Goal: Task Accomplishment & Management: Manage account settings

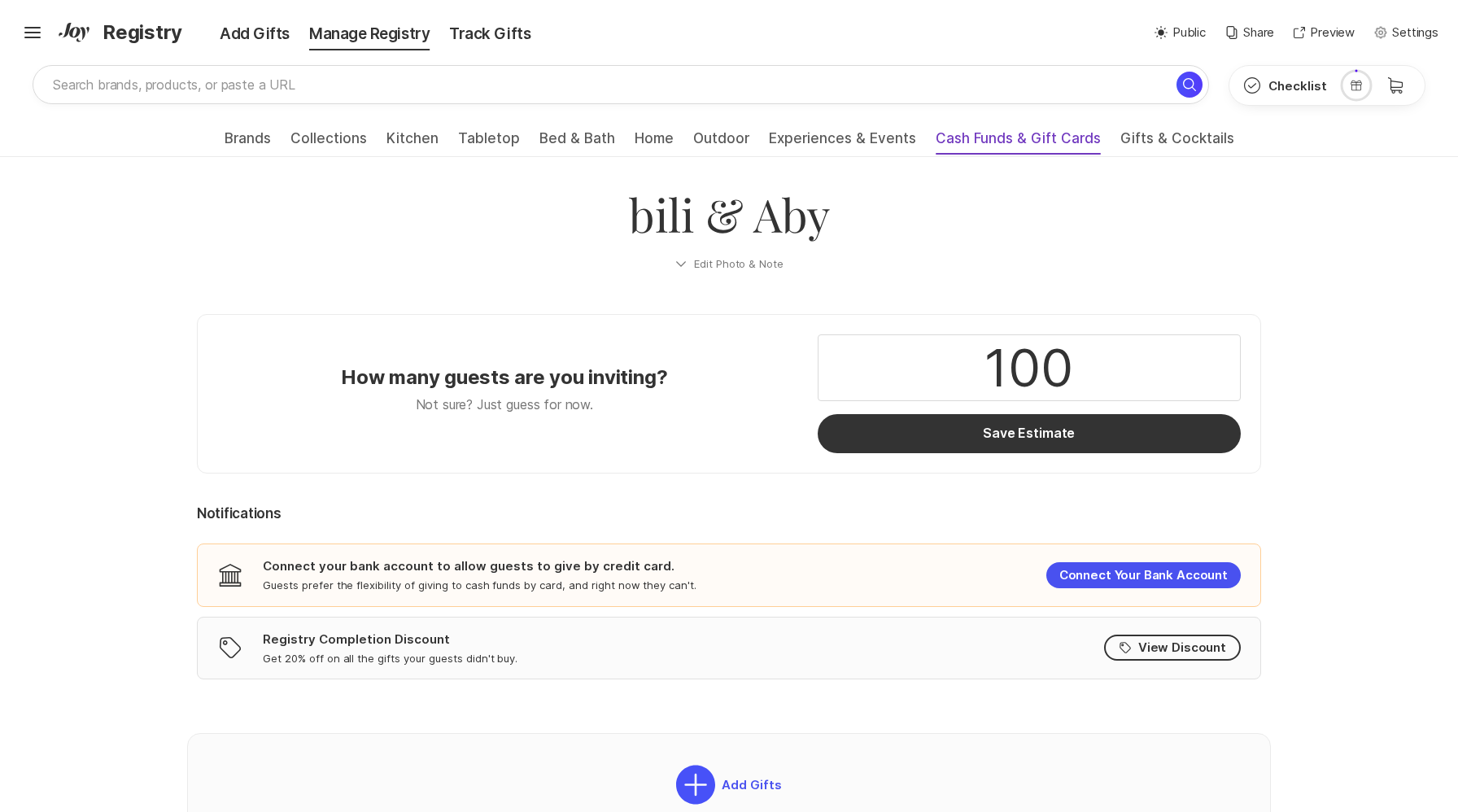
click at [993, 135] on span "Cash Funds & Gift Cards" at bounding box center [1018, 143] width 165 height 26
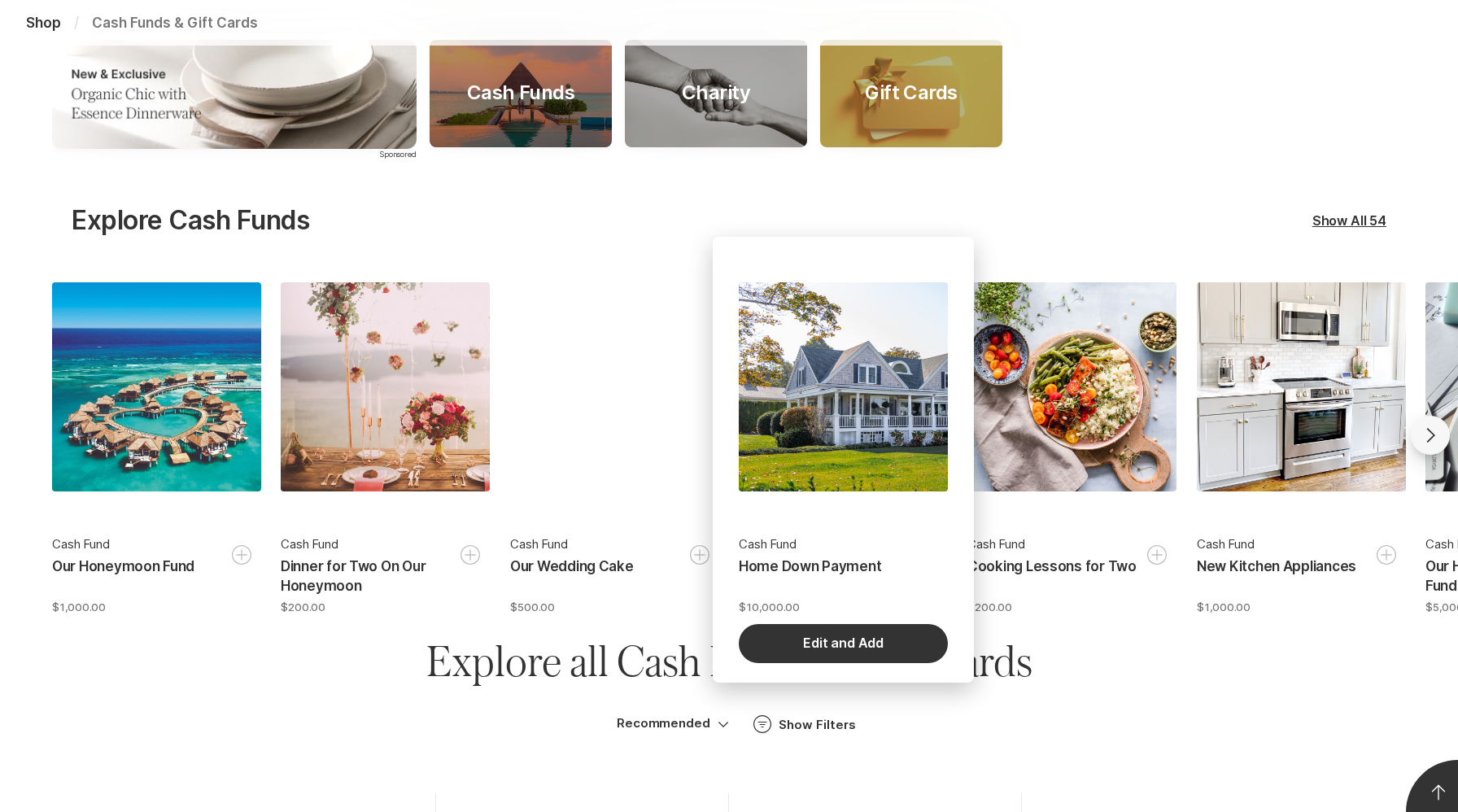
scroll to position [291, 0]
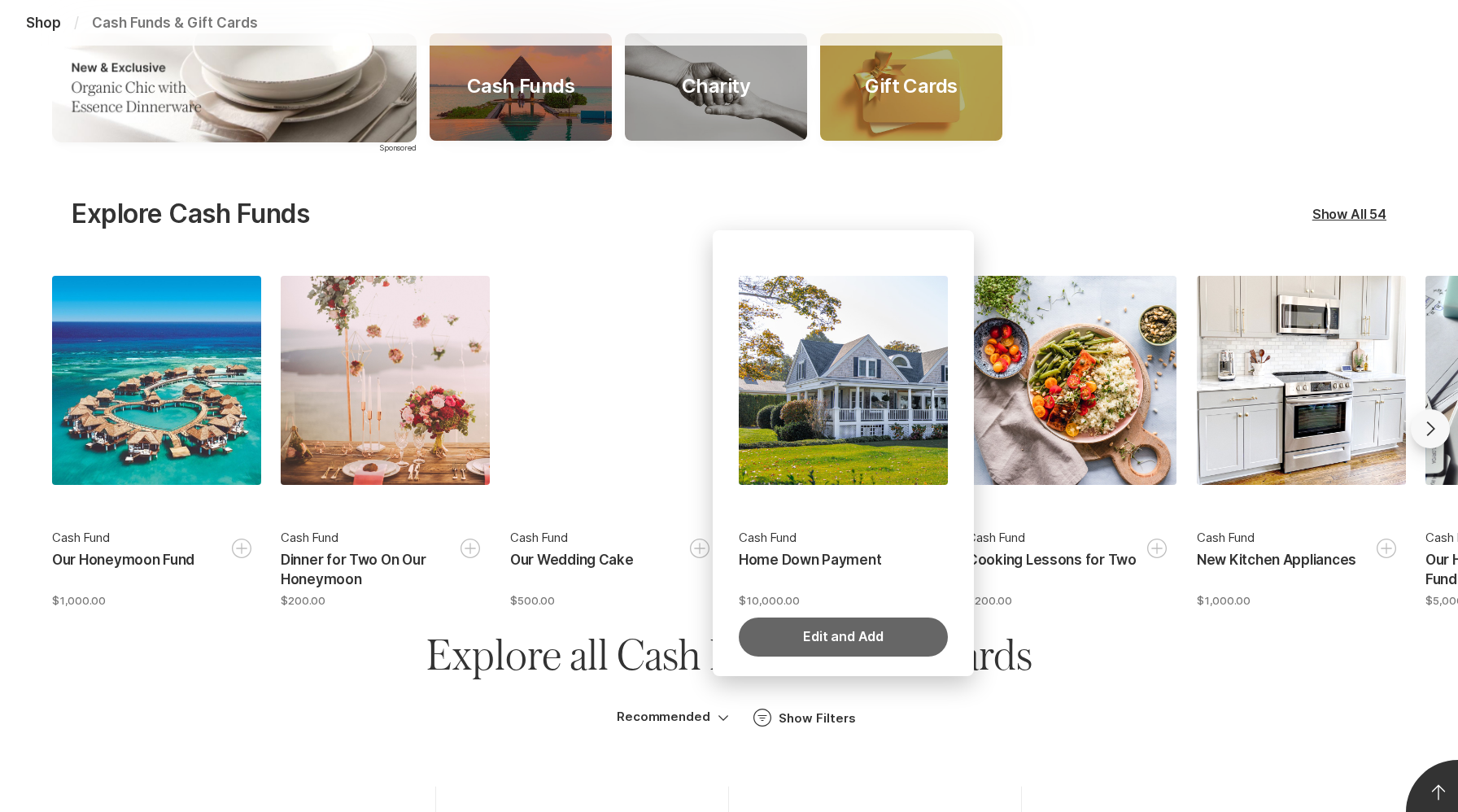
click at [840, 635] on button "Edit and Add" at bounding box center [843, 636] width 209 height 39
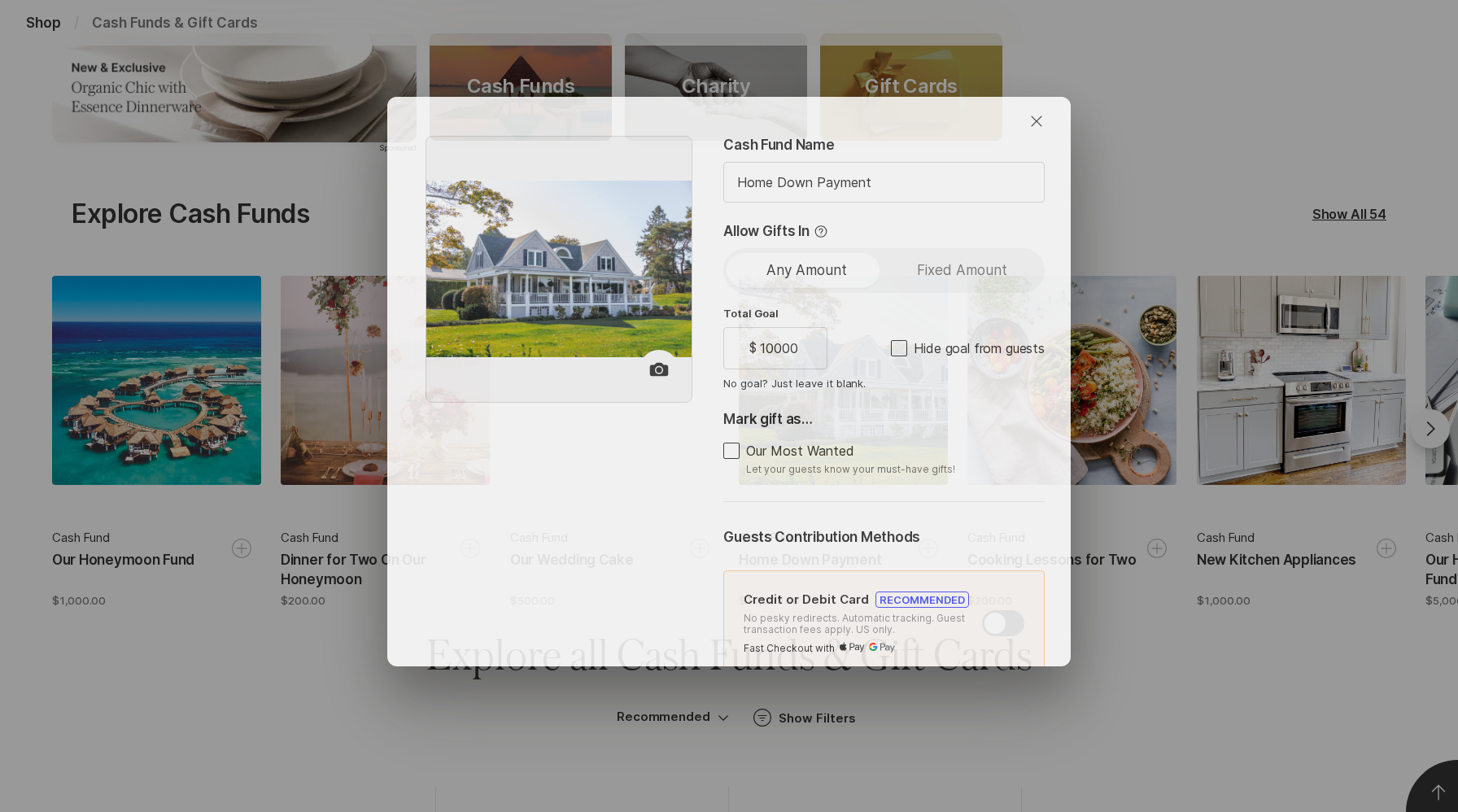
type textarea "x"
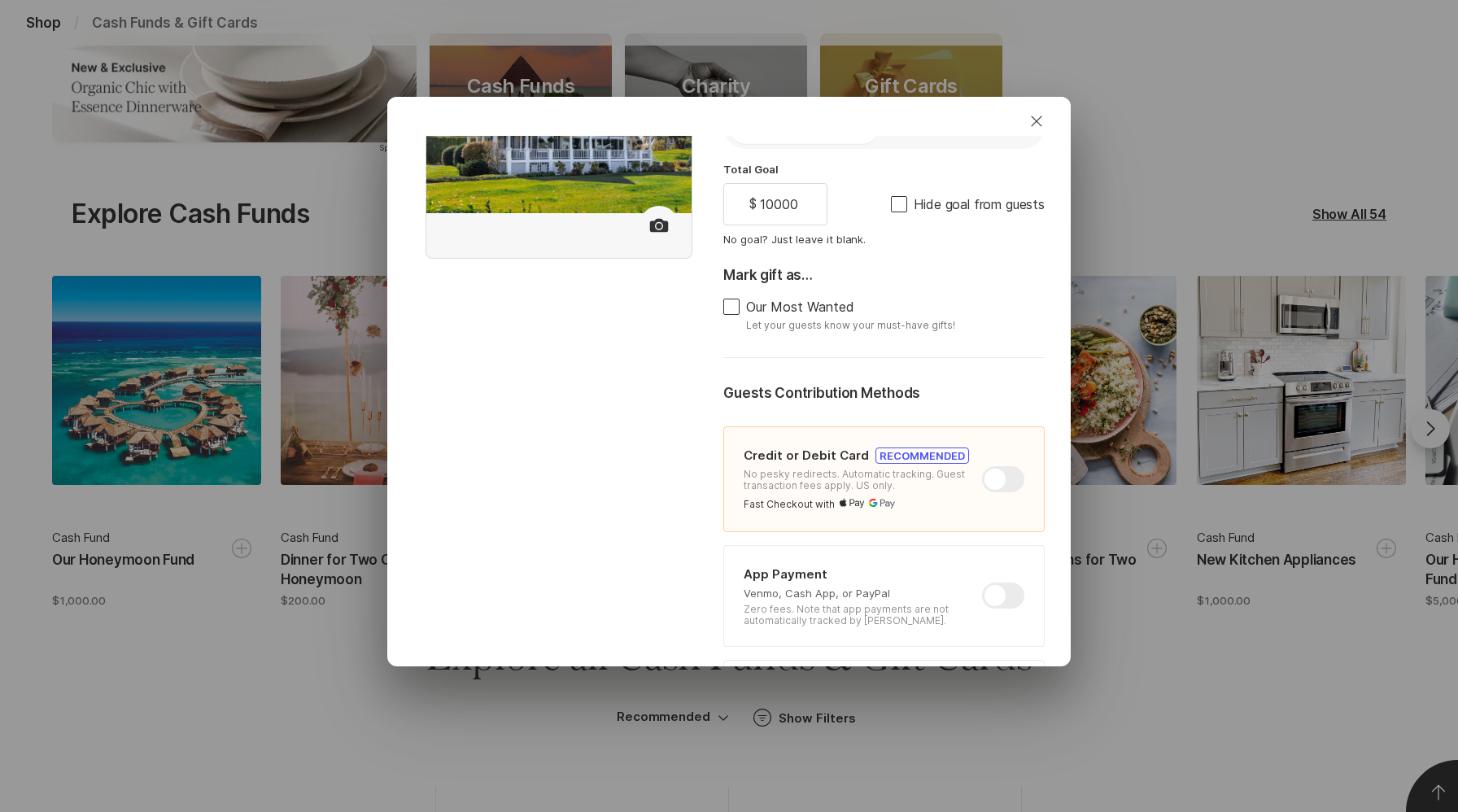
scroll to position [161, 0]
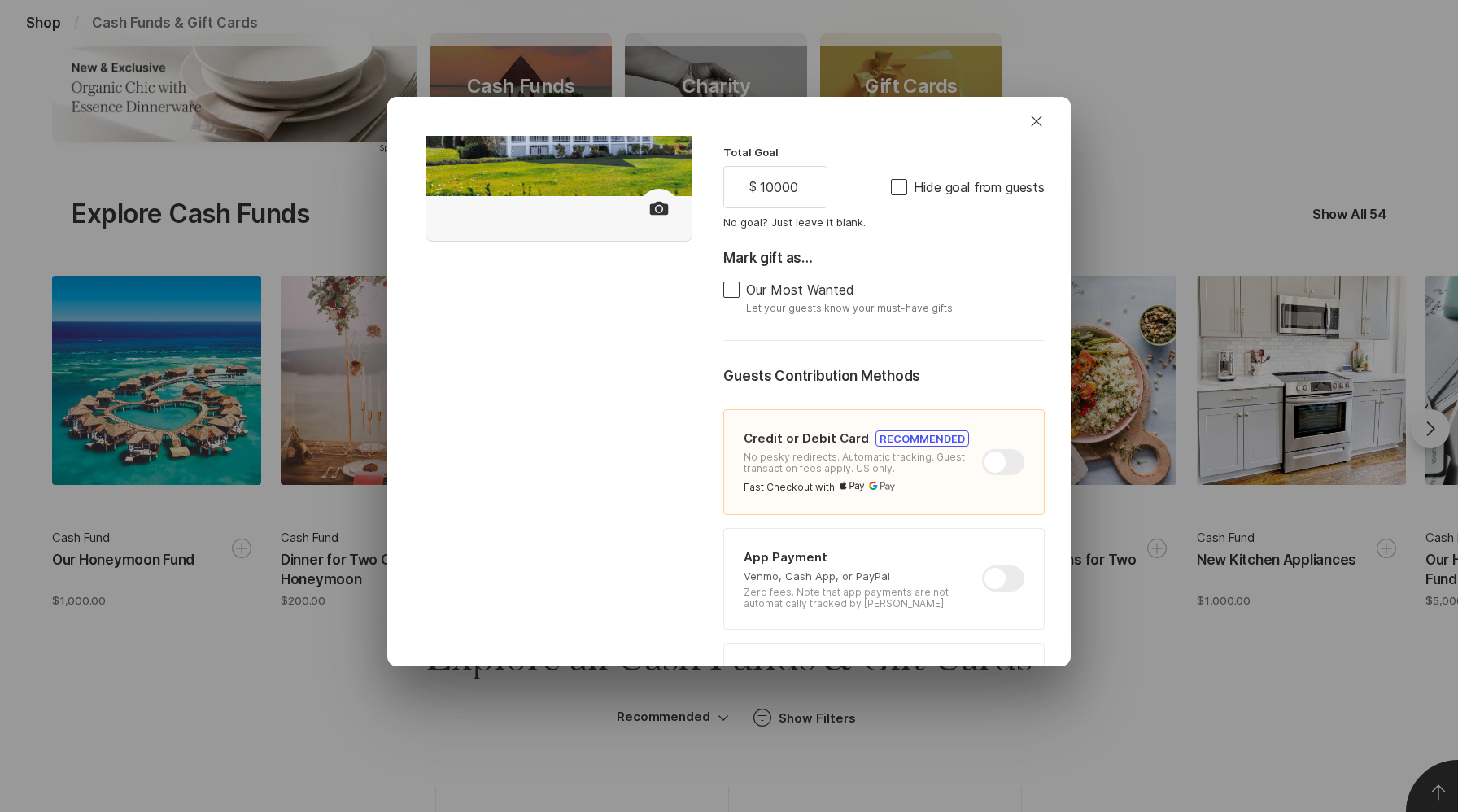
click at [997, 578] on div at bounding box center [1002, 578] width 43 height 26
click at [983, 566] on input "checkbox" at bounding box center [982, 565] width 1 height 1
checkbox input "true"
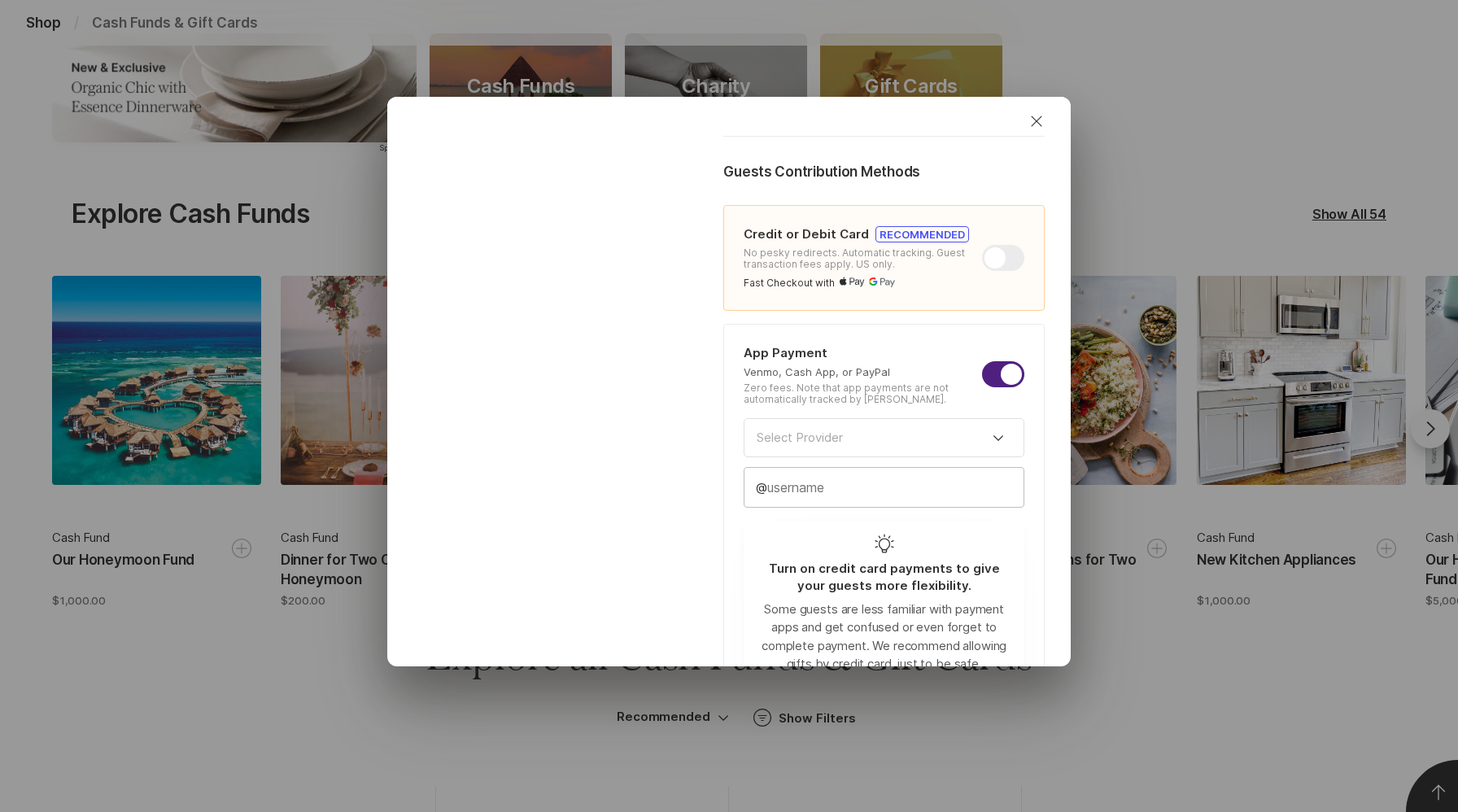
scroll to position [377, 0]
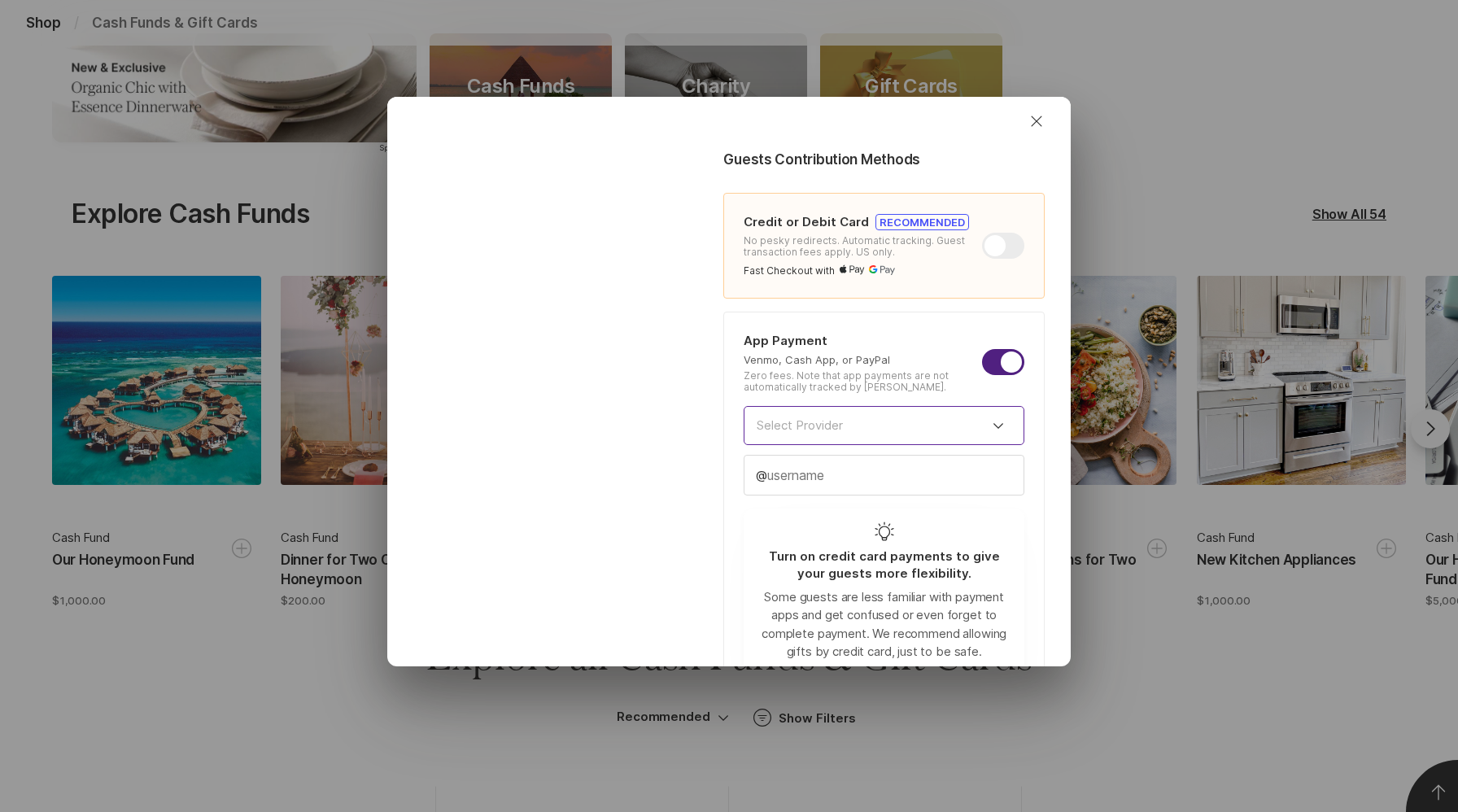
click at [955, 428] on input at bounding box center [884, 425] width 281 height 39
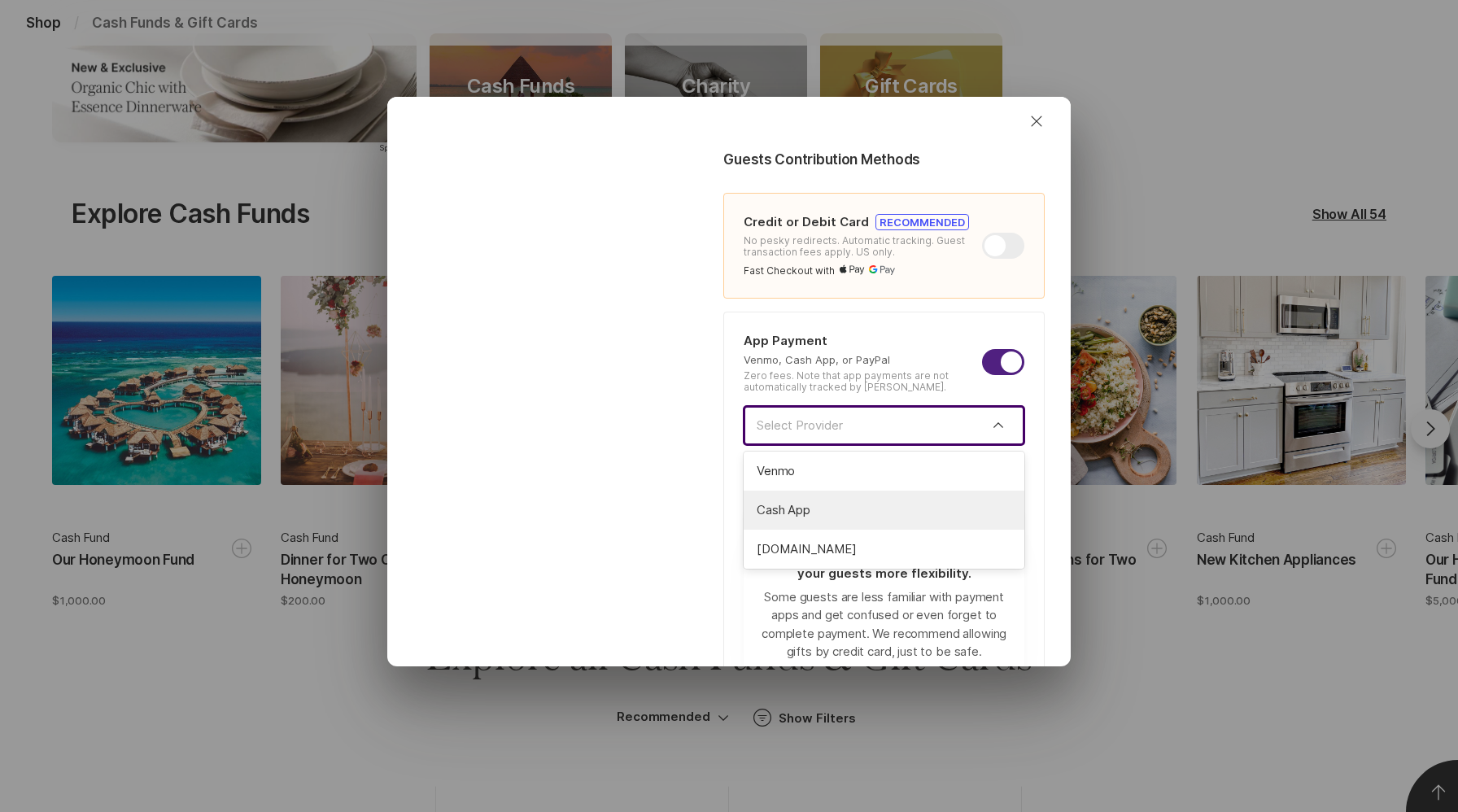
click at [893, 505] on span "Cash App" at bounding box center [884, 510] width 254 height 19
type textarea "x"
type input "Cash App"
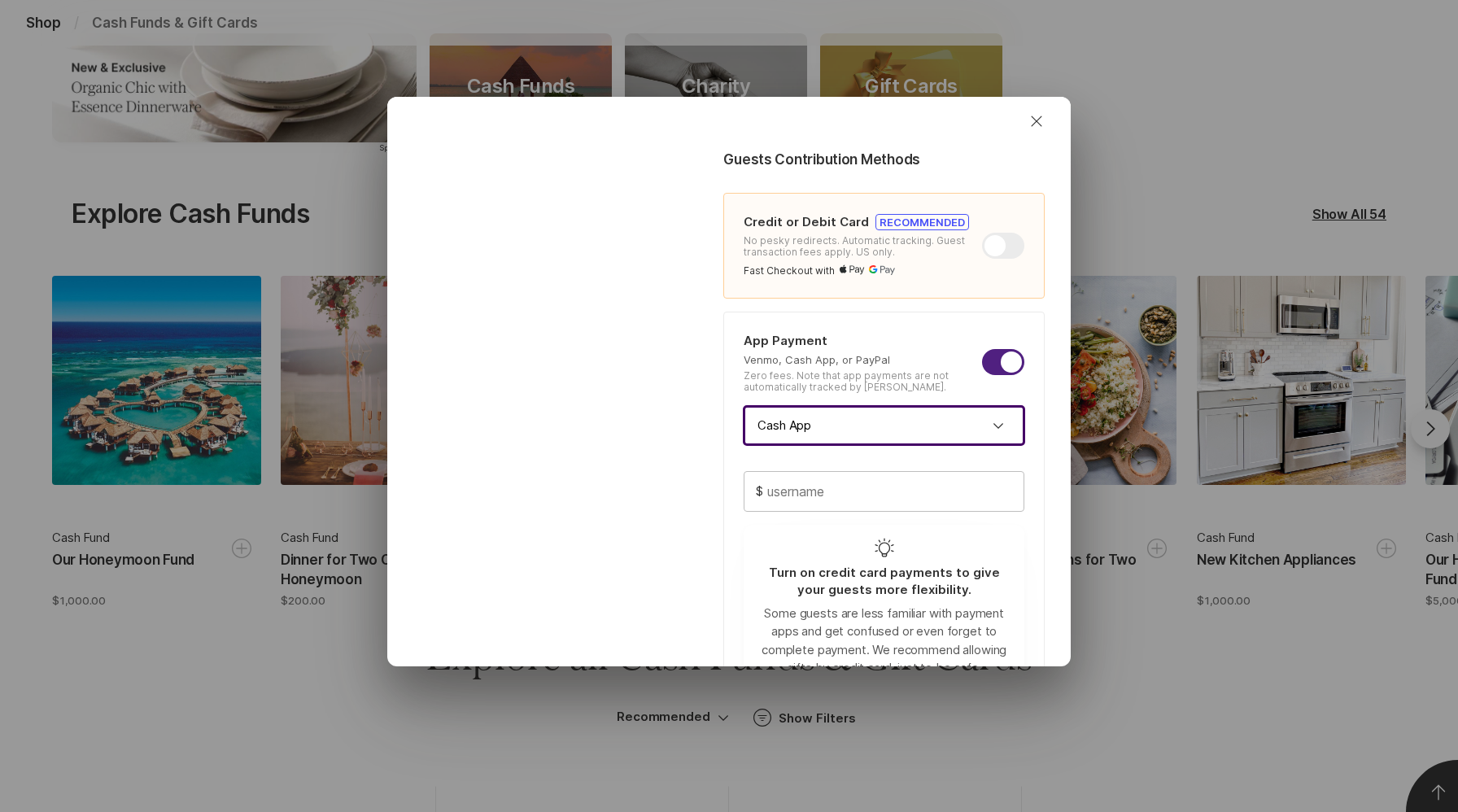
click at [909, 484] on input "text" at bounding box center [884, 491] width 279 height 39
type input "a"
type textarea "x"
type input "ab"
type textarea "x"
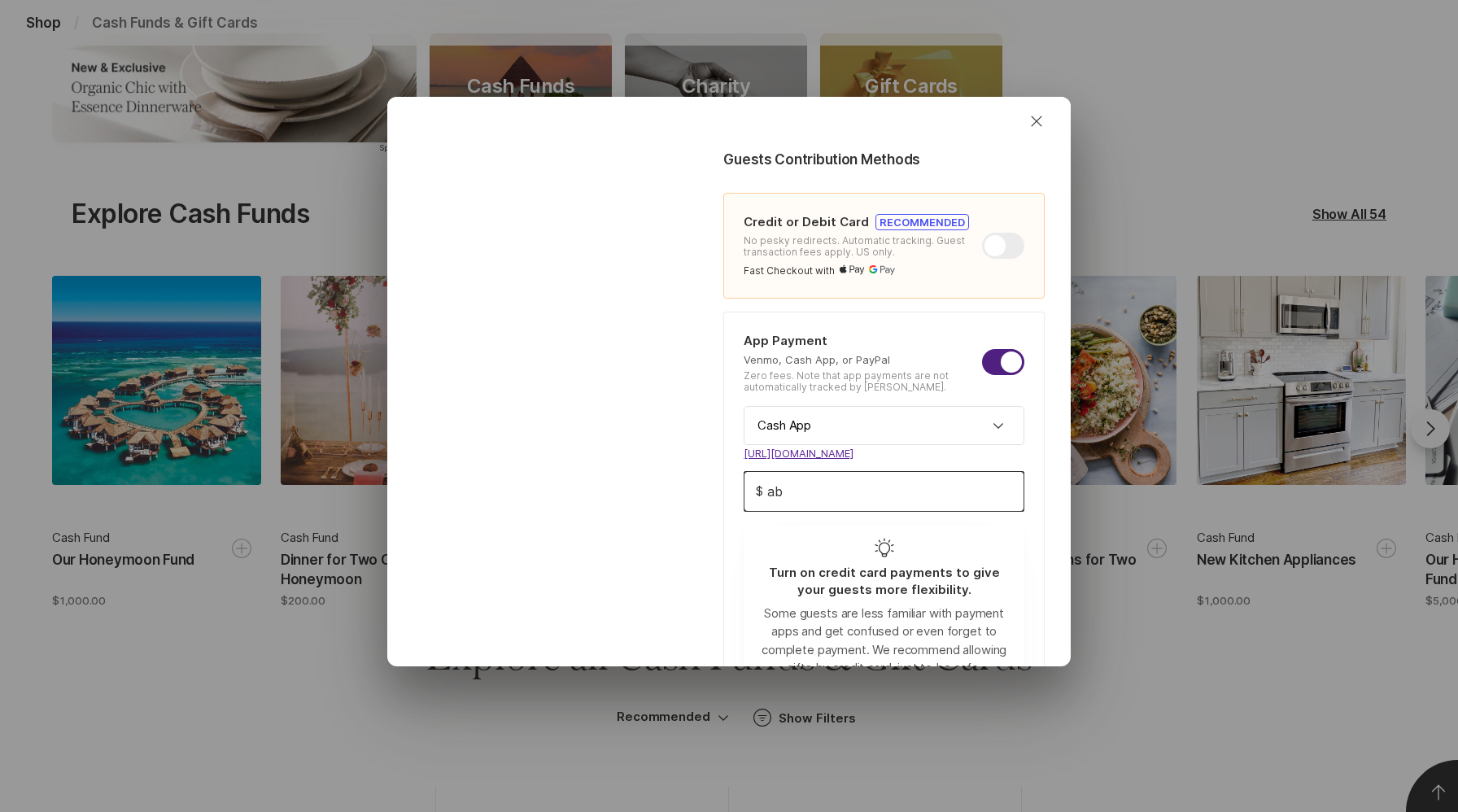
type input "abc"
type textarea "x"
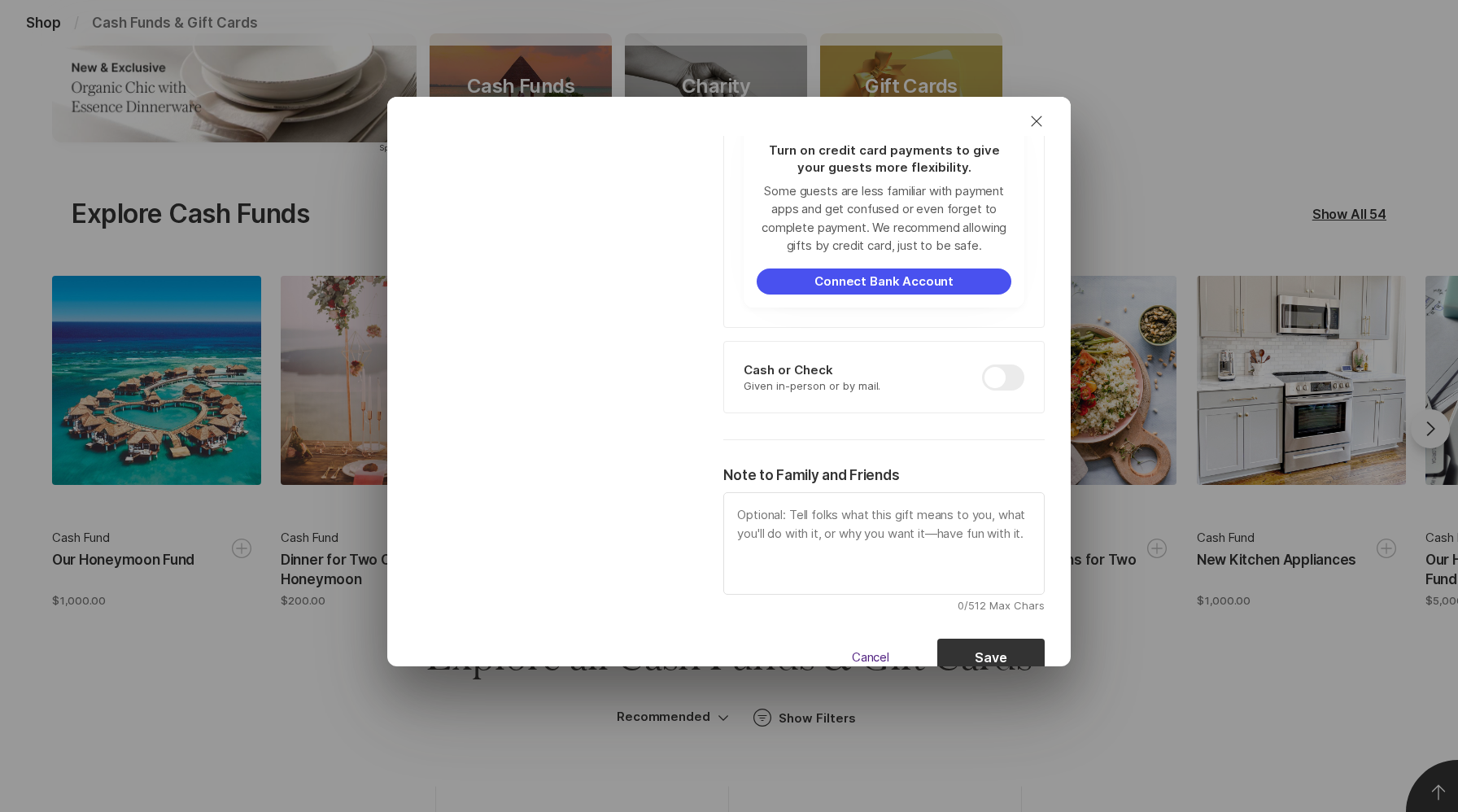
scroll to position [837, 0]
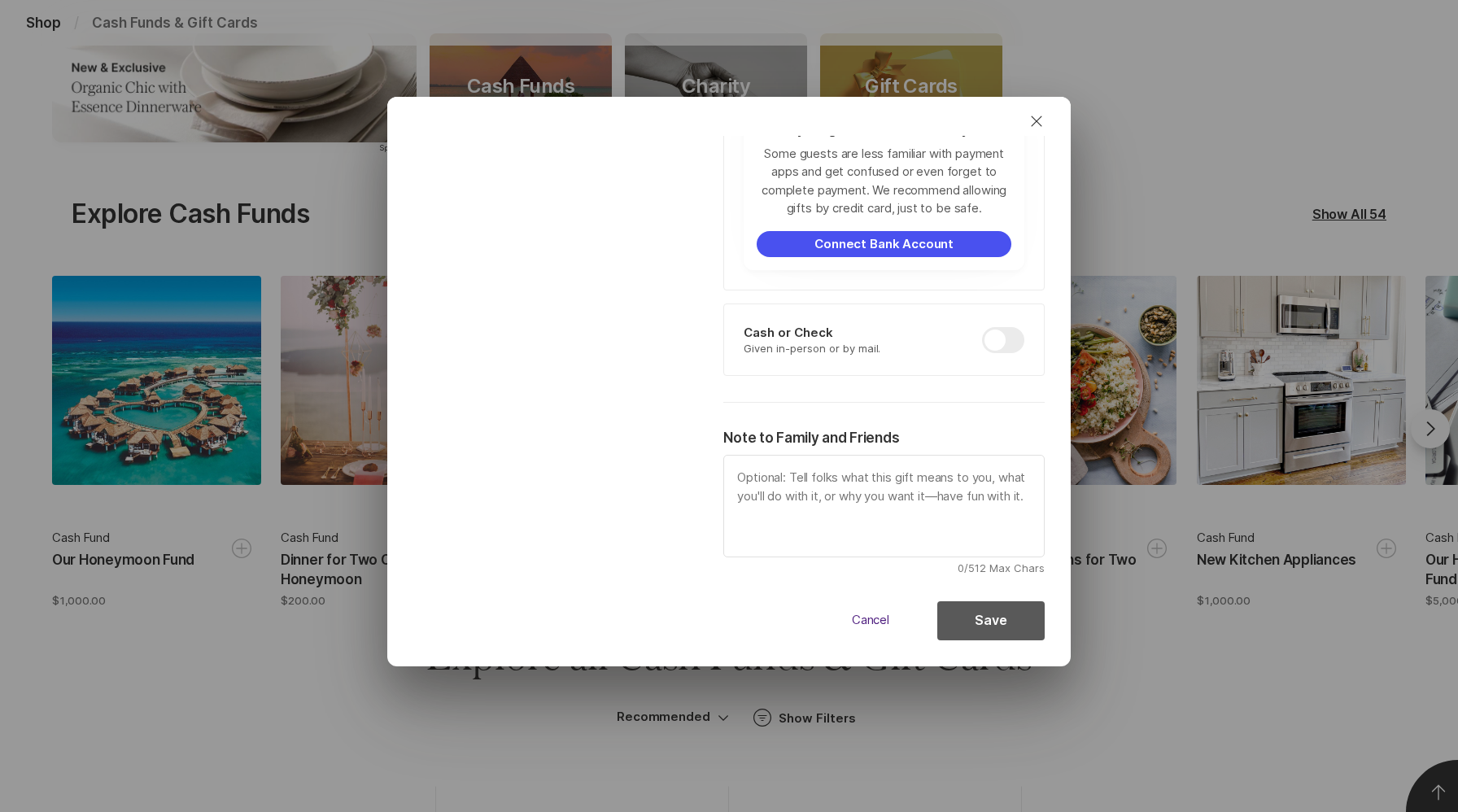
type input "abc"
click at [990, 612] on button "Save" at bounding box center [991, 620] width 108 height 39
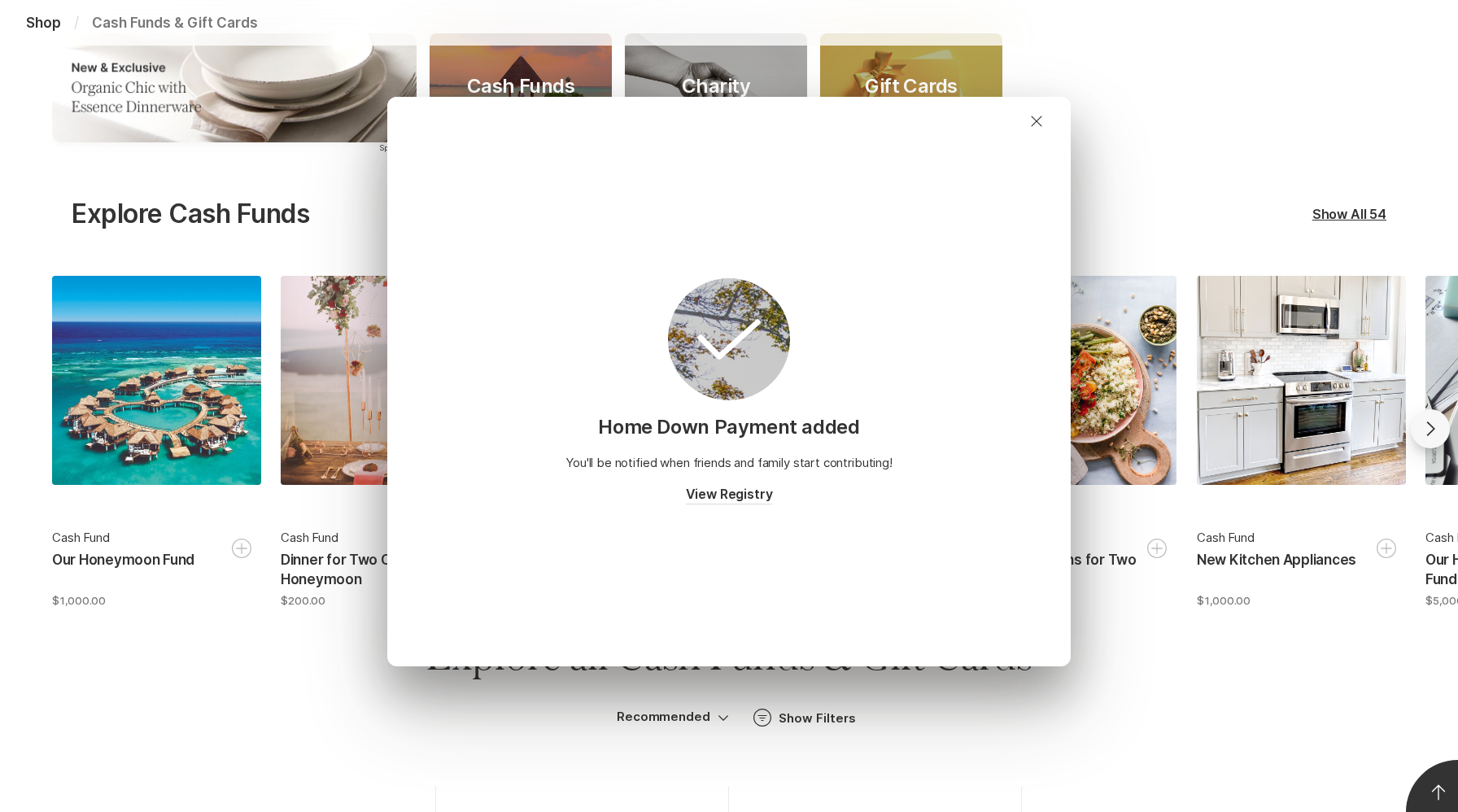
scroll to position [0, 0]
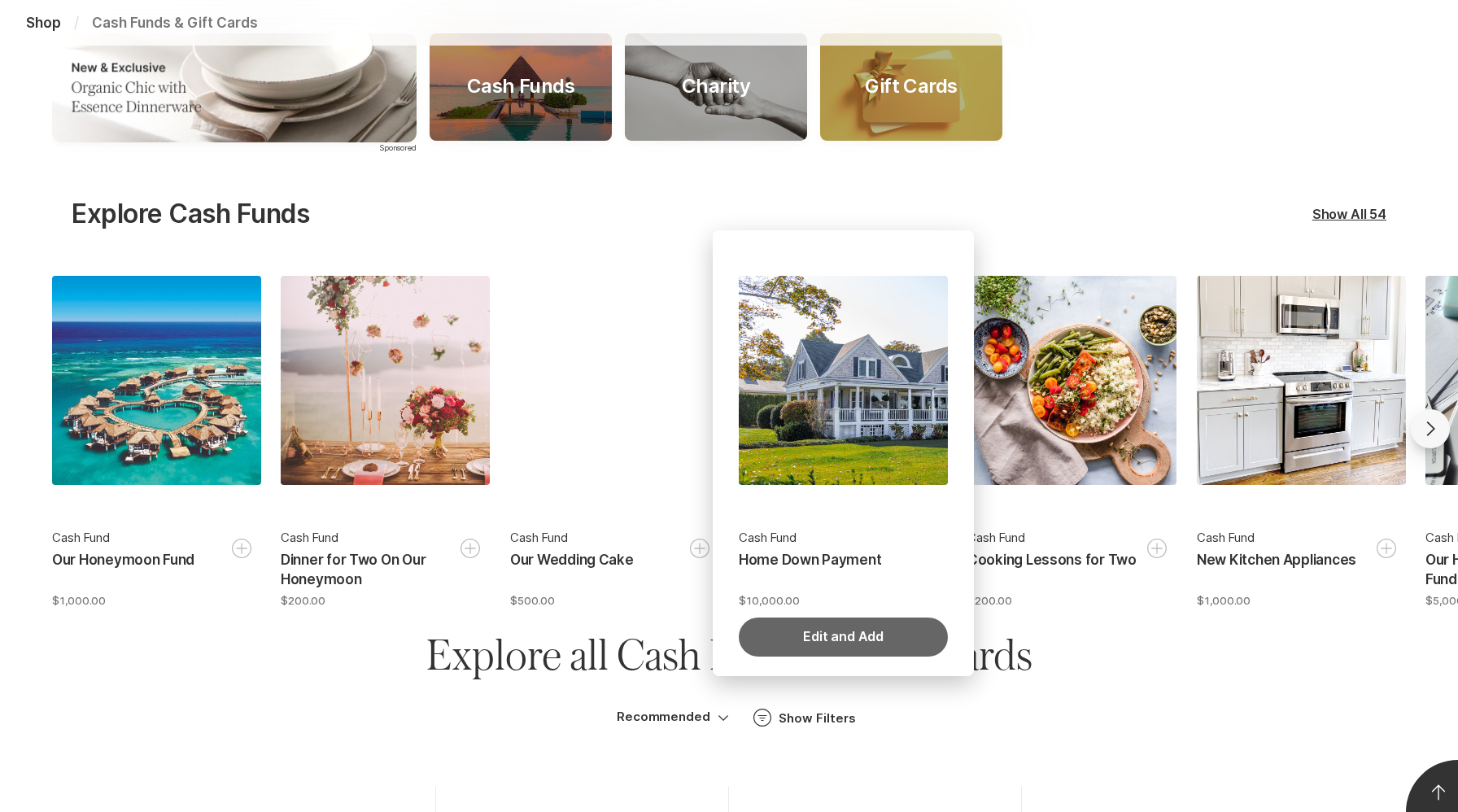
click at [854, 630] on button "Edit and Add" at bounding box center [843, 636] width 209 height 39
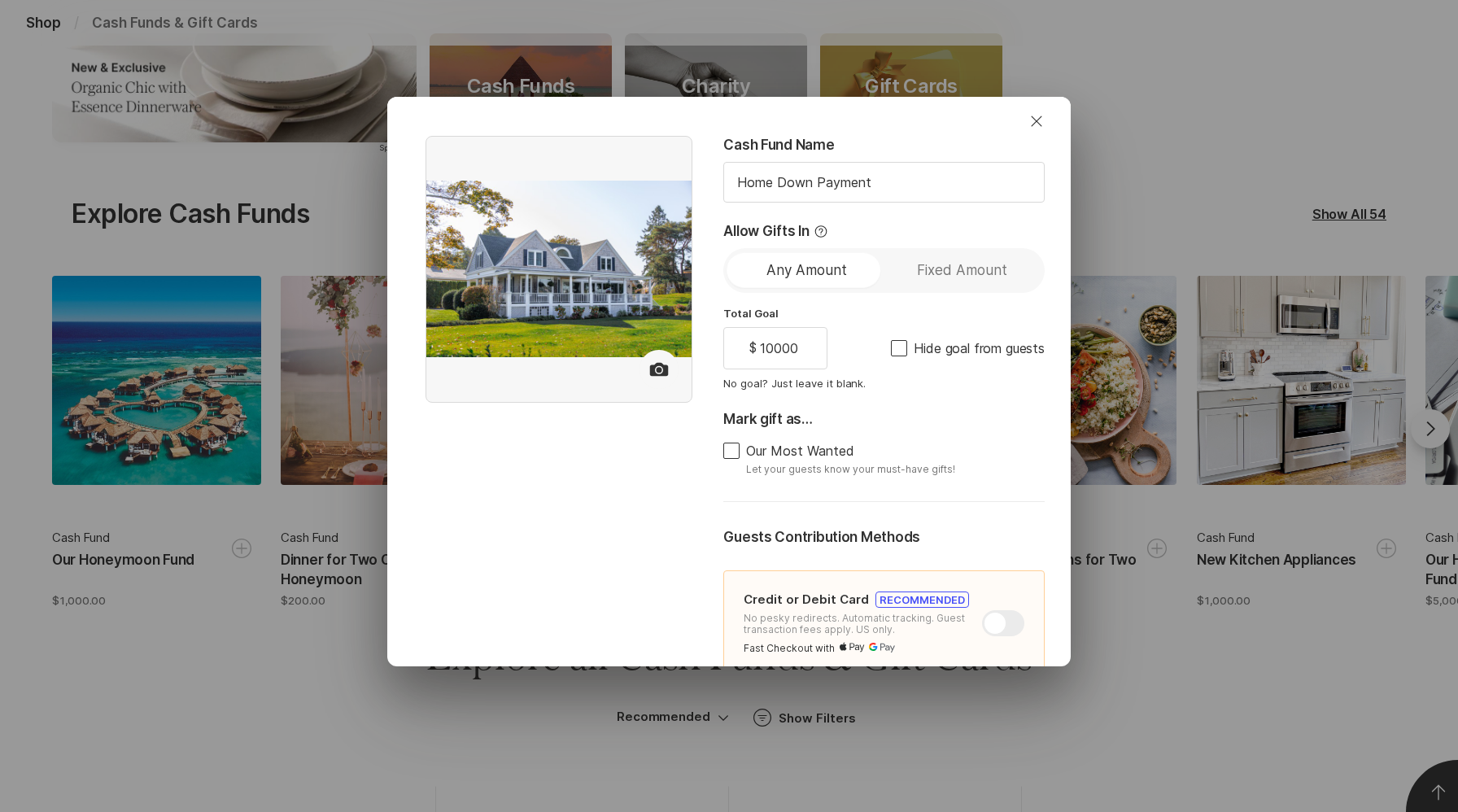
type textarea "x"
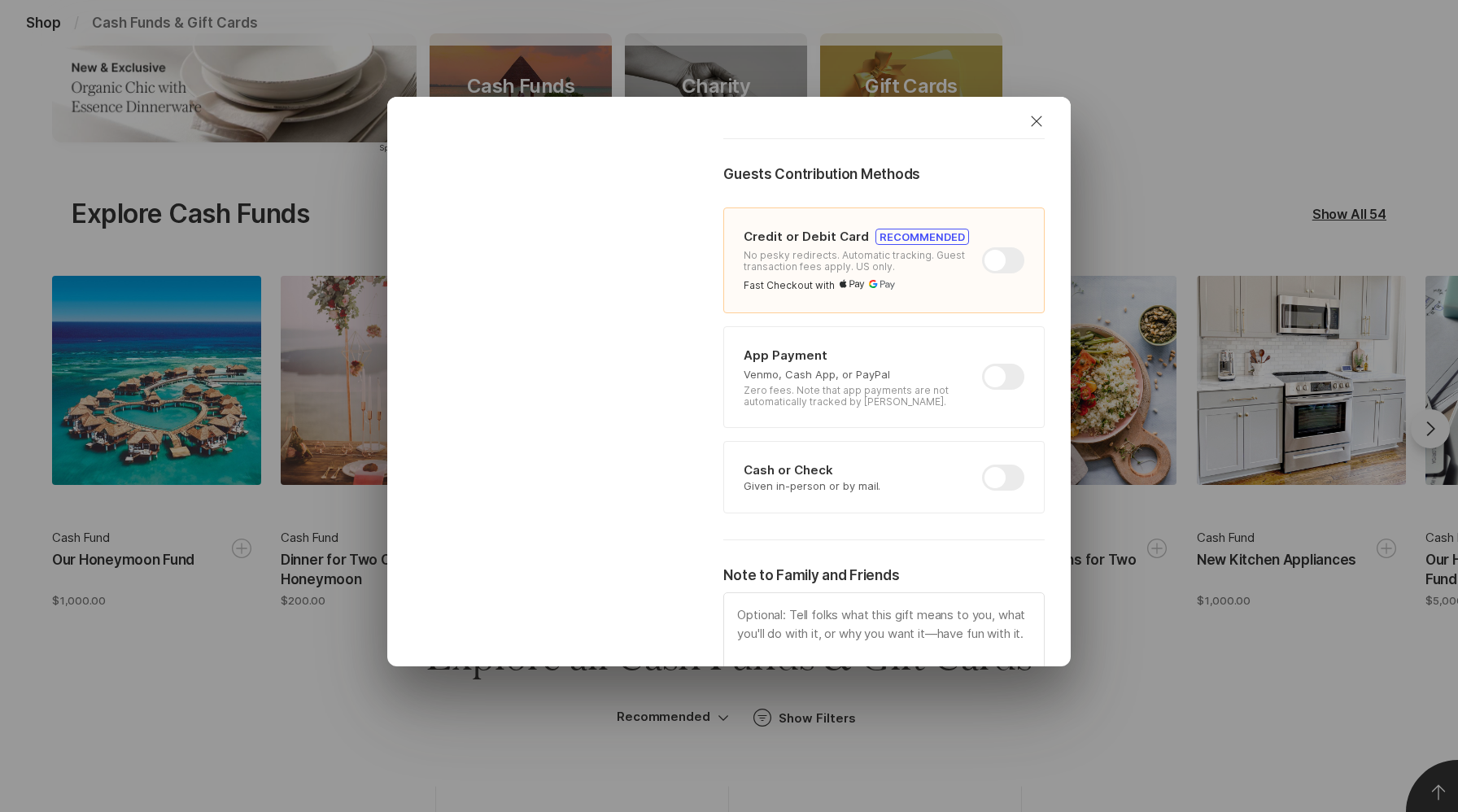
scroll to position [364, 0]
click at [1007, 375] on div at bounding box center [1002, 376] width 43 height 26
click at [983, 364] on input "checkbox" at bounding box center [982, 363] width 1 height 1
checkbox input "true"
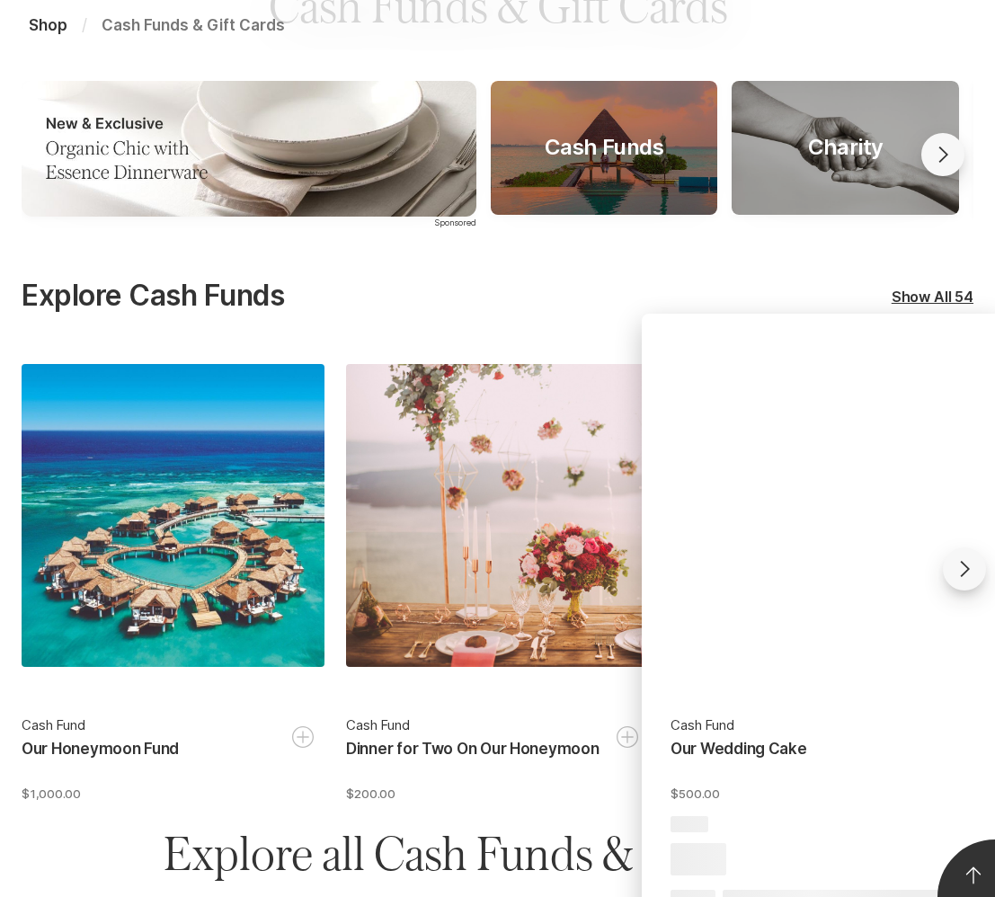
scroll to position [444, 0]
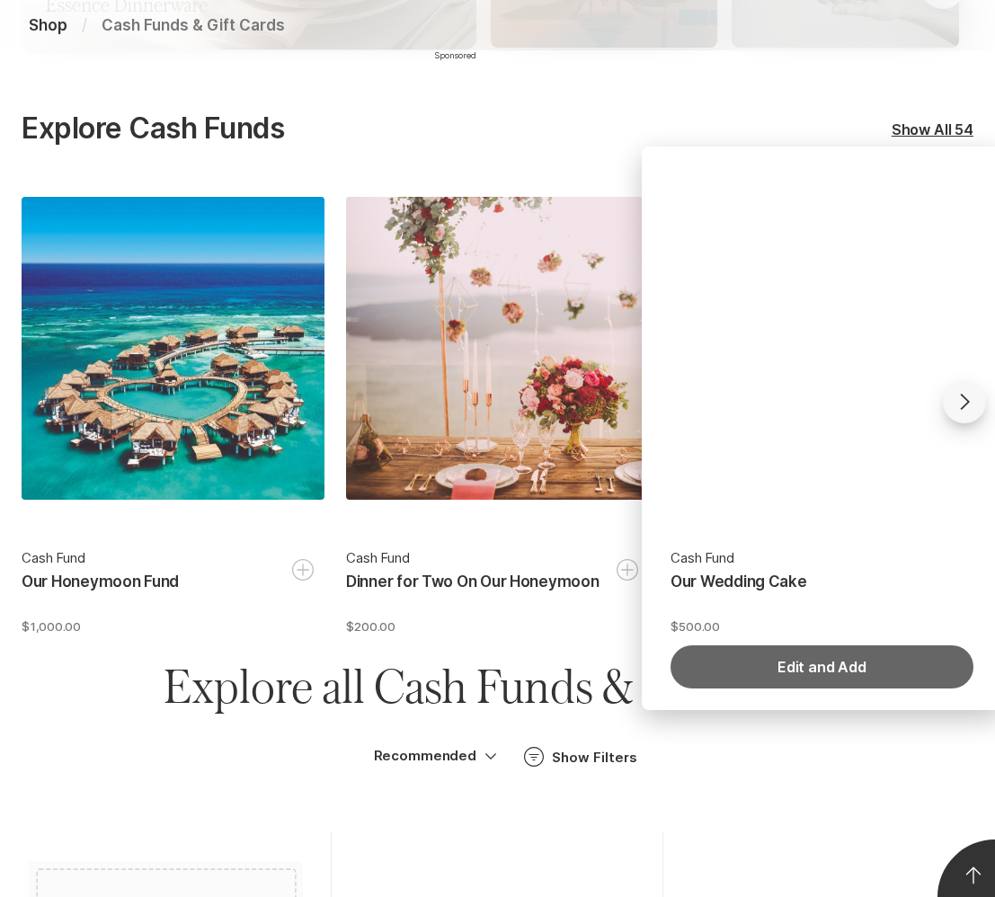
click at [817, 666] on button "Edit and Add" at bounding box center [821, 666] width 303 height 43
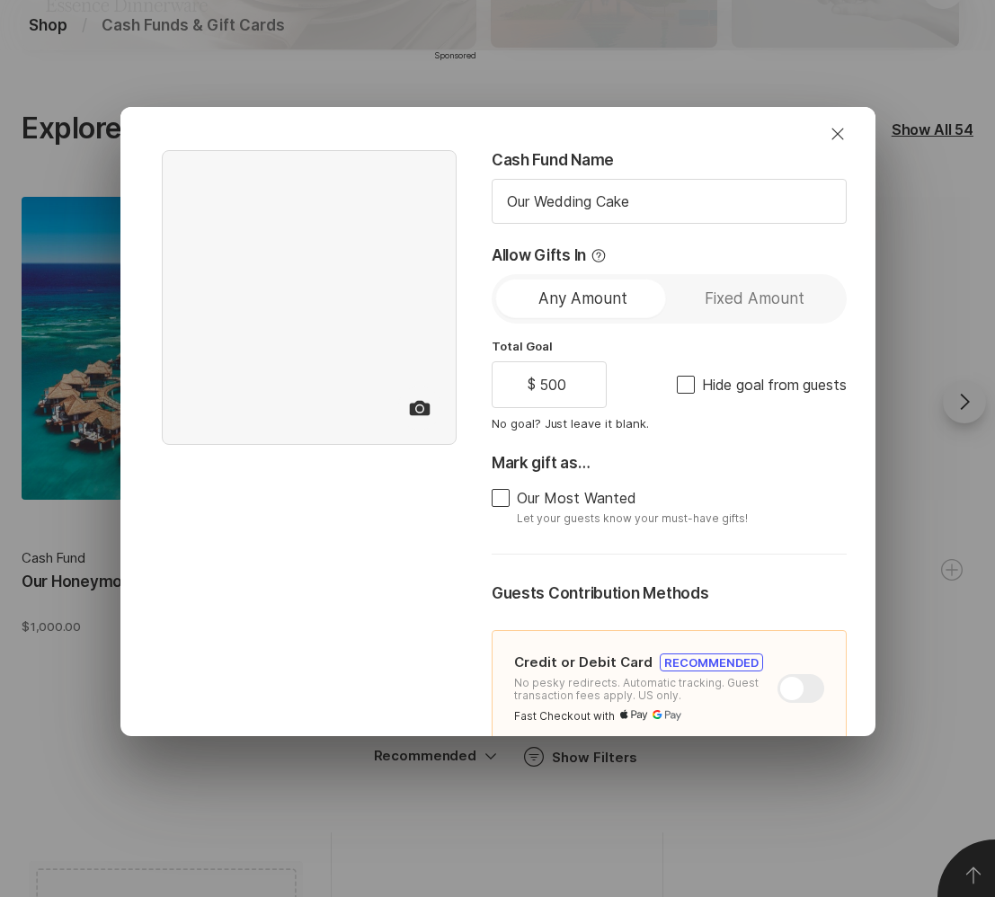
type textarea "x"
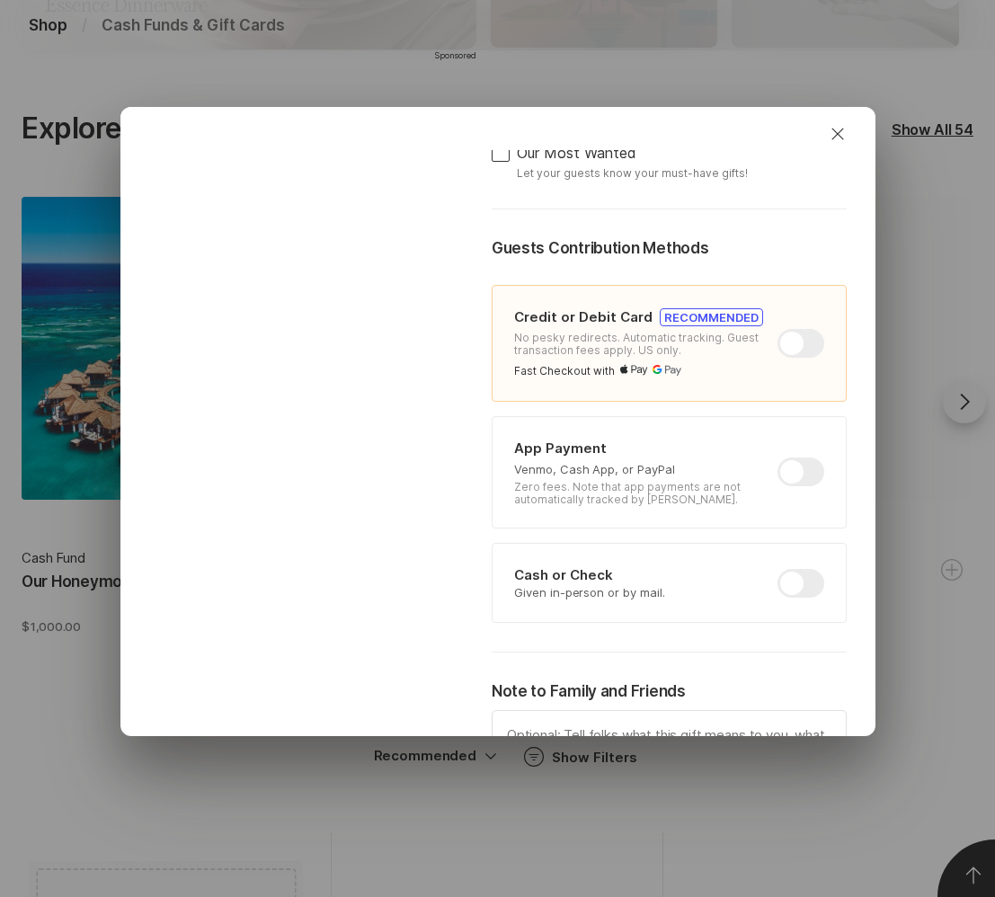
scroll to position [351, 0]
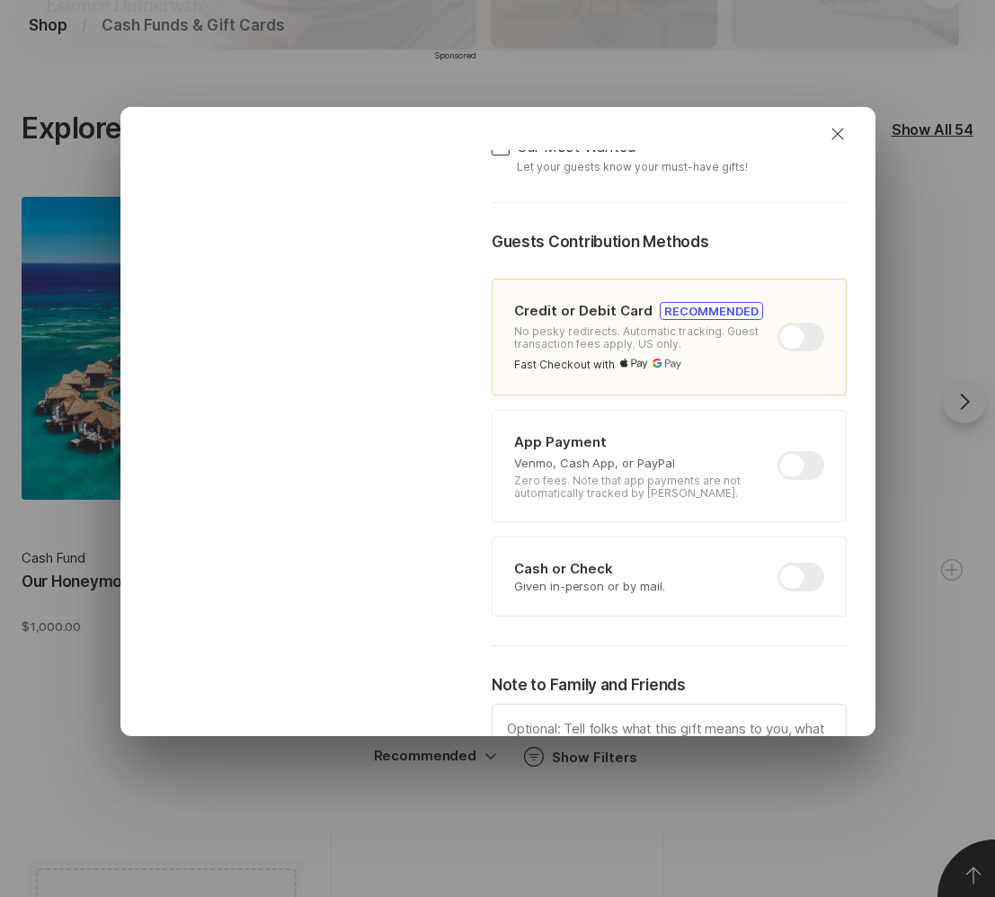
click at [791, 333] on div at bounding box center [800, 337] width 47 height 29
click at [778, 323] on input "checkbox" at bounding box center [777, 323] width 1 height 1
checkbox input "false"
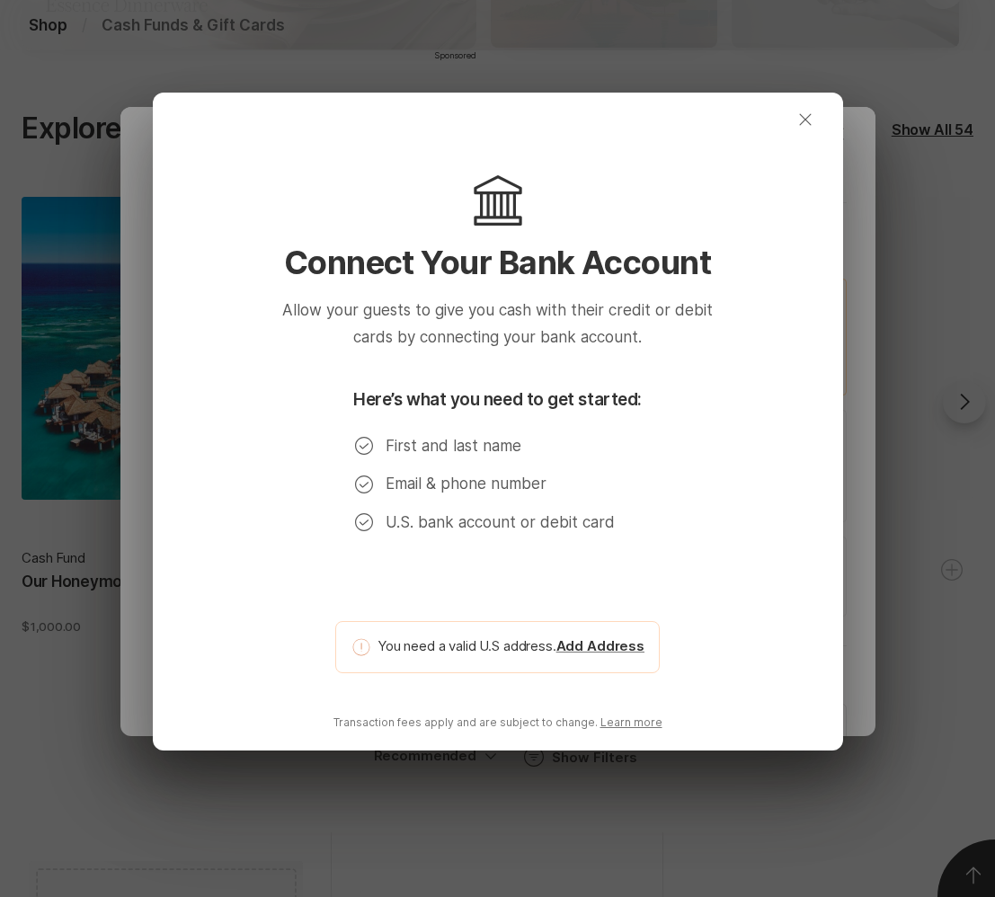
click at [799, 112] on icon "Close" at bounding box center [805, 120] width 22 height 22
type textarea "x"
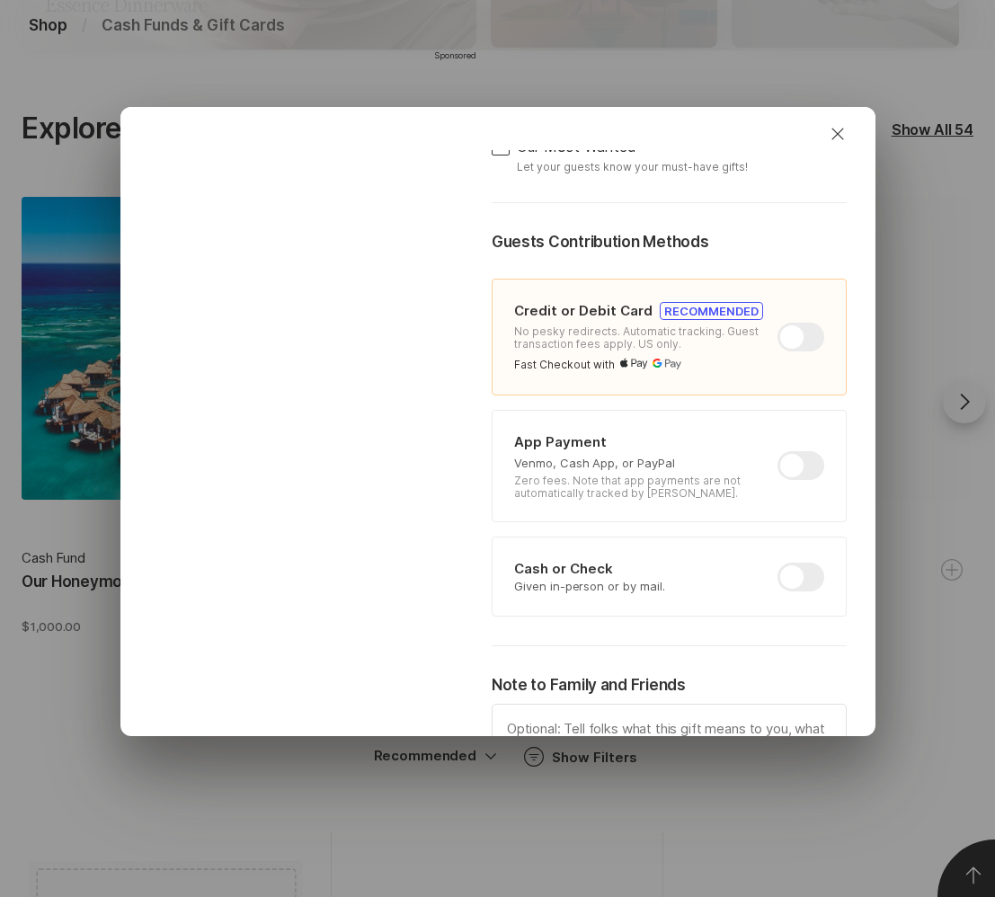
click at [794, 468] on div at bounding box center [800, 465] width 47 height 29
click at [778, 452] on input "checkbox" at bounding box center [777, 451] width 1 height 1
checkbox input "true"
type textarea "x"
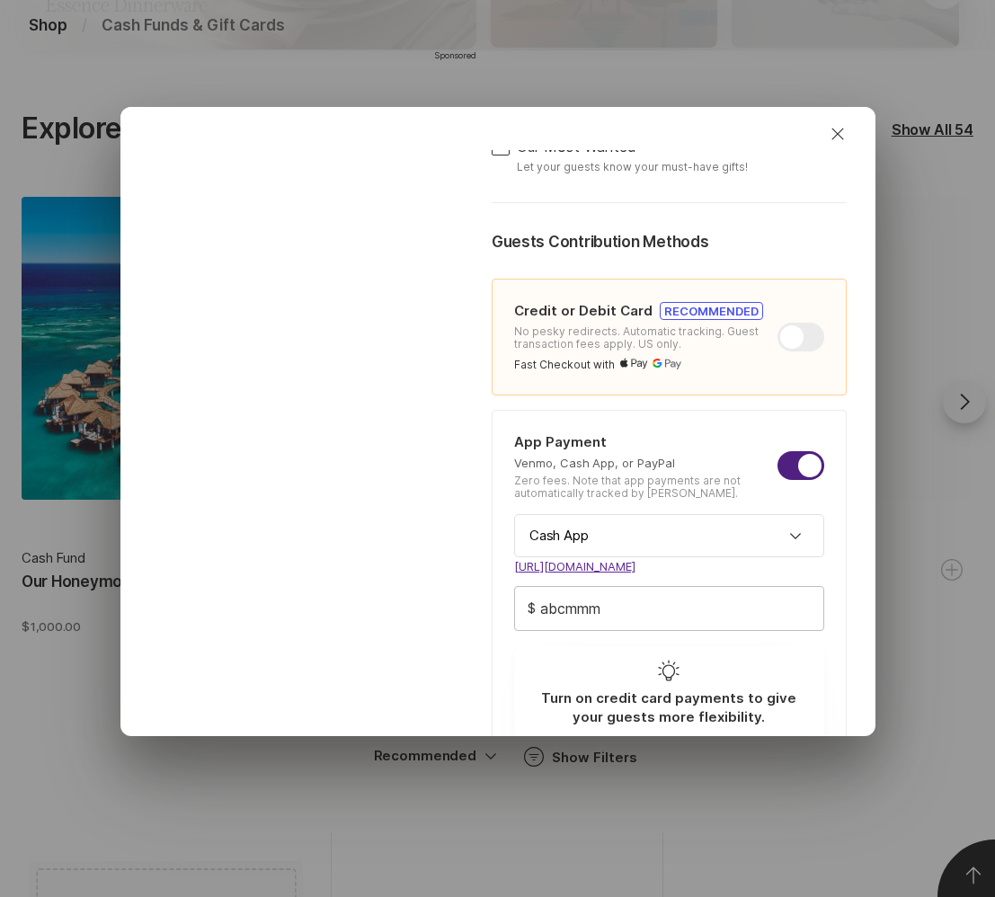
click at [710, 609] on input "abcmmm" at bounding box center [669, 608] width 308 height 43
type input "abcmmmoo"
type textarea "x"
type input "abcmmmoo"
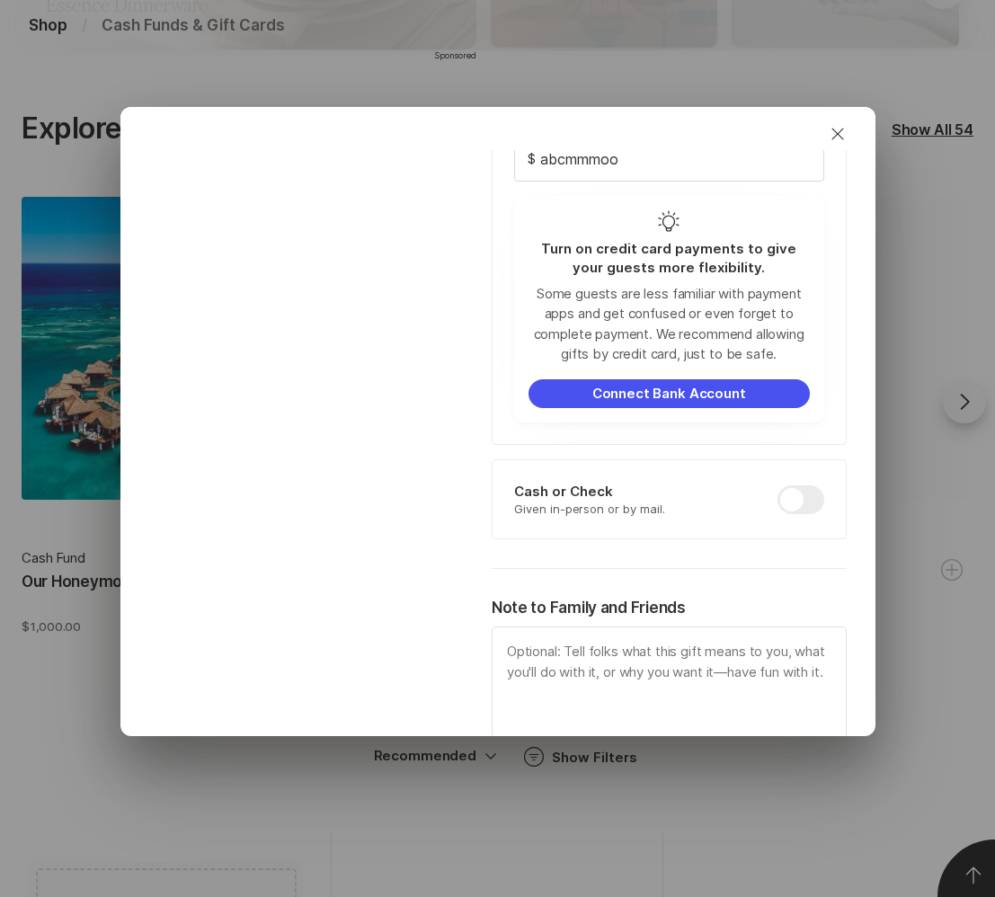
scroll to position [925, 0]
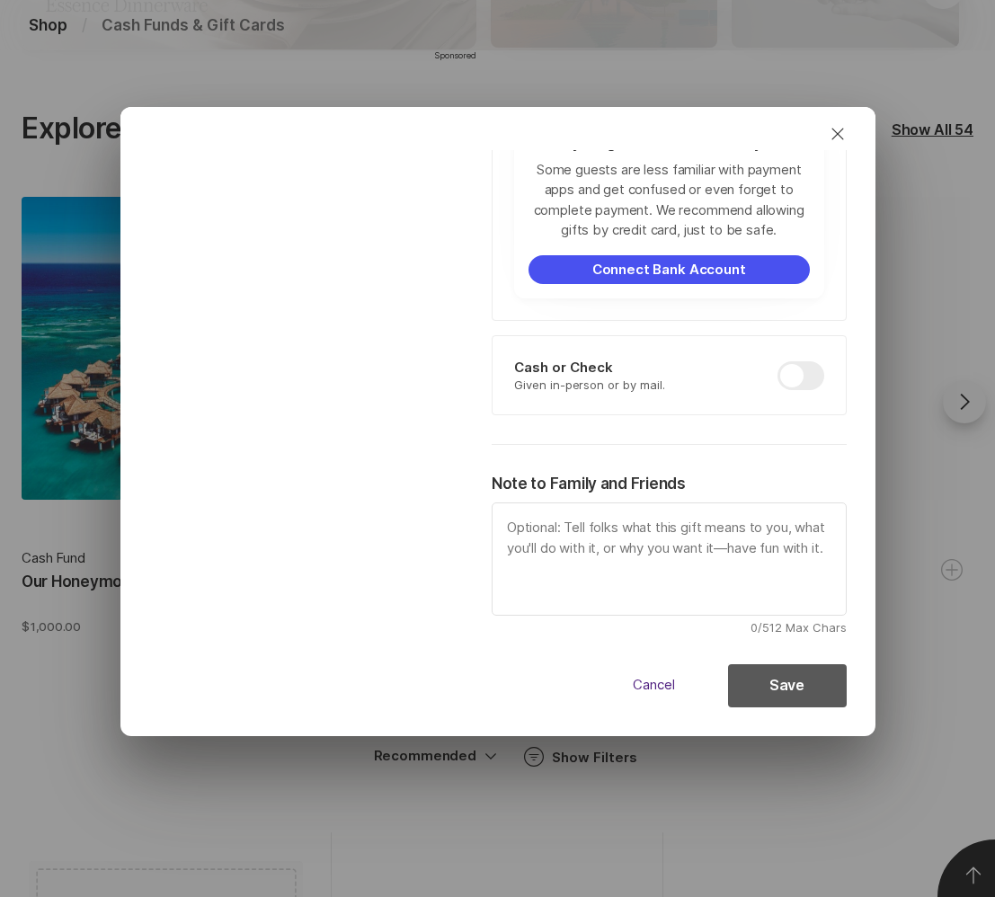
click at [754, 680] on button "Save" at bounding box center [787, 685] width 119 height 43
type textarea "x"
checkbox input "false"
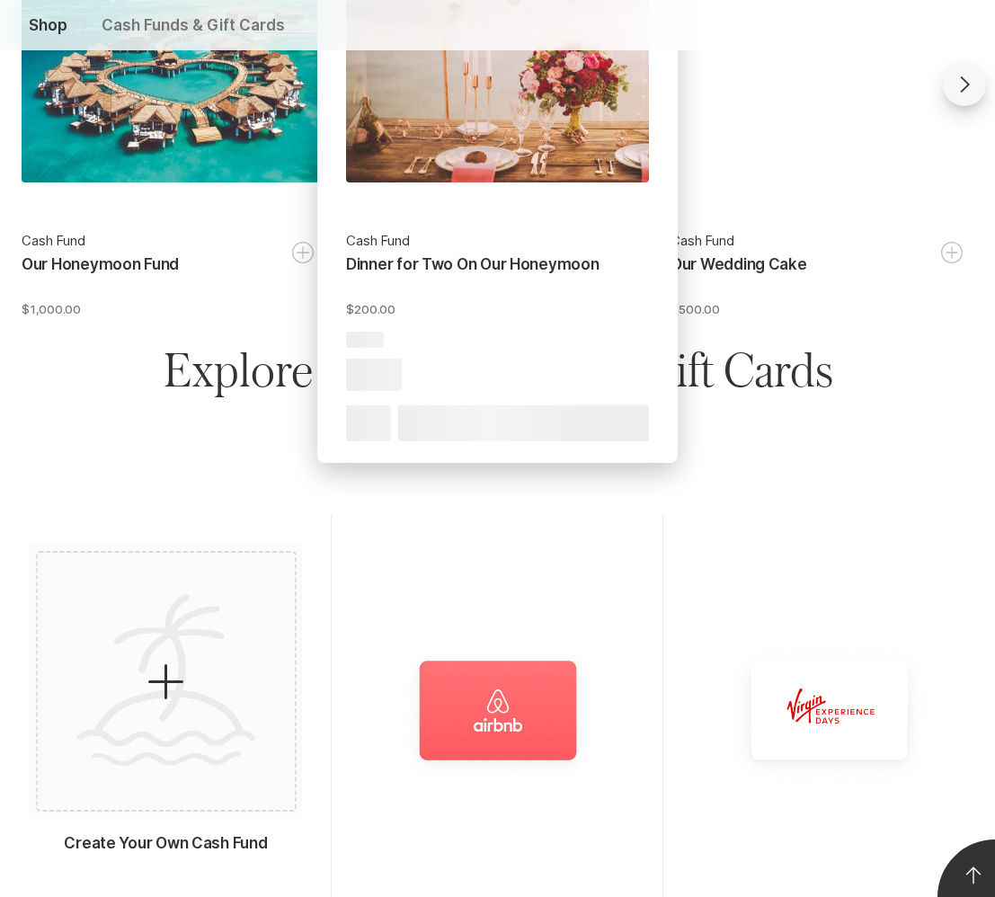
scroll to position [760, 0]
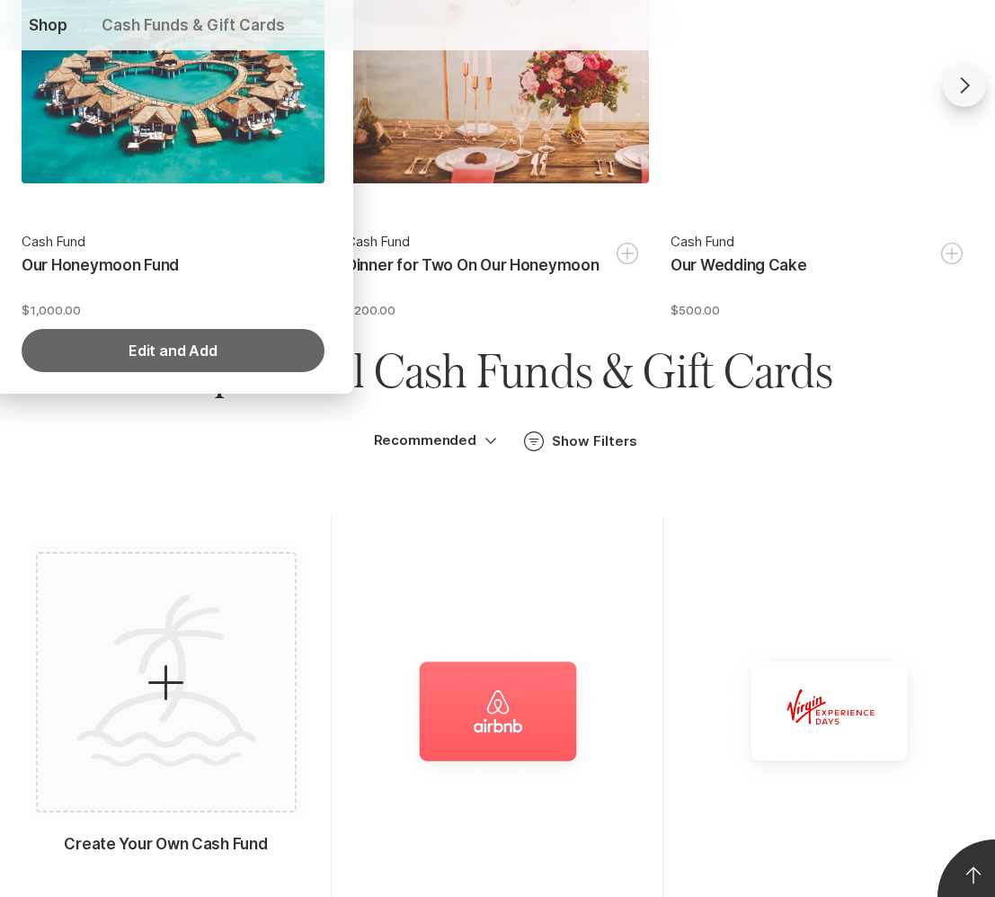
click at [219, 355] on button "Edit and Add" at bounding box center [173, 350] width 303 height 43
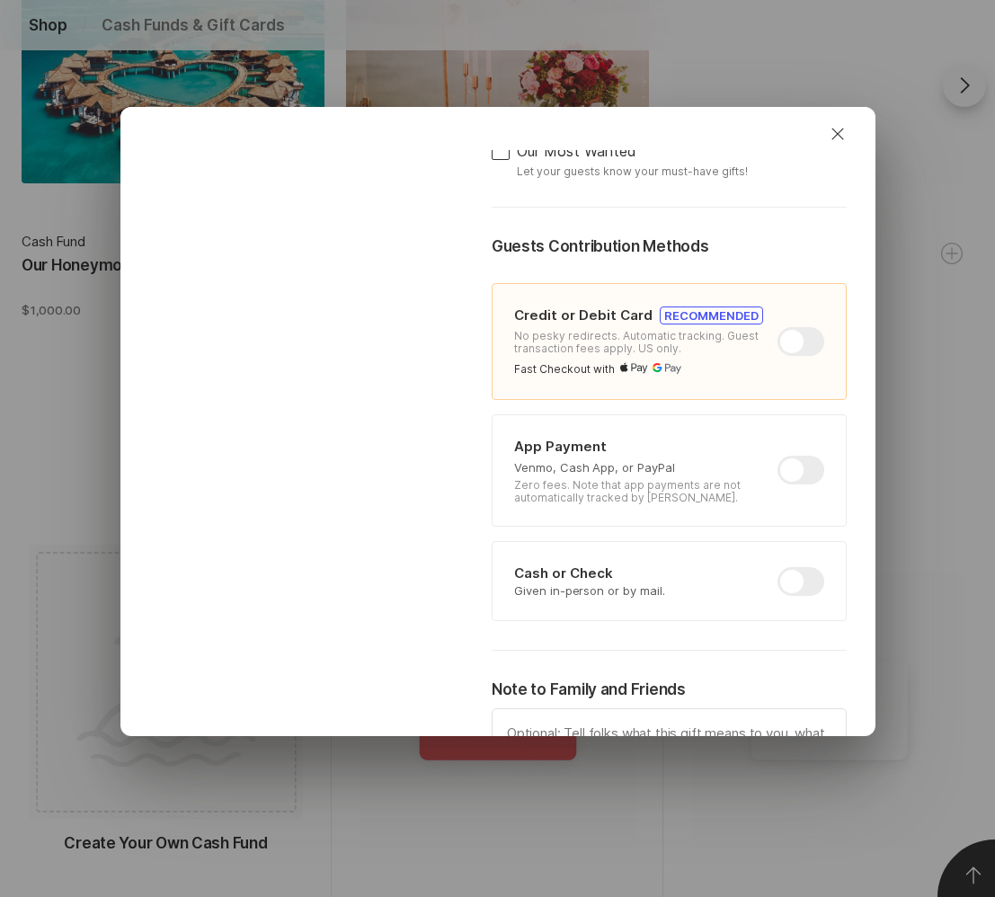
scroll to position [553, 0]
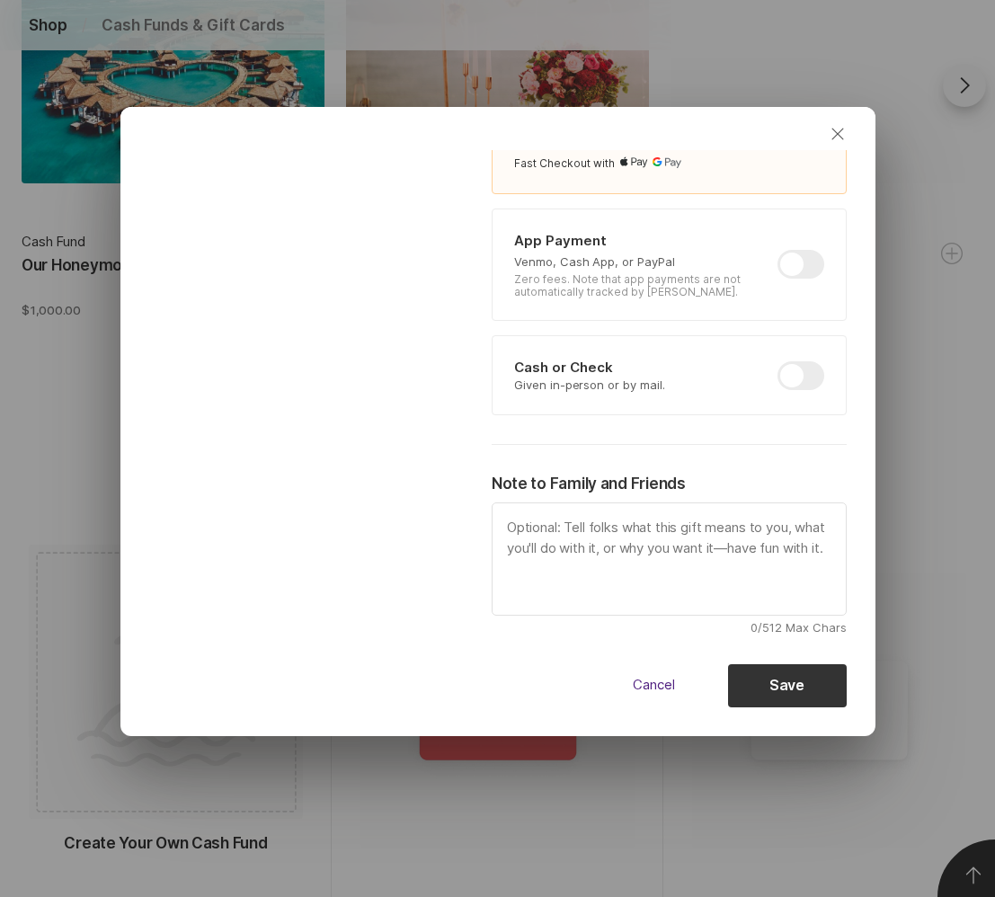
click at [836, 132] on icon "button" at bounding box center [837, 134] width 12 height 12
type textarea "x"
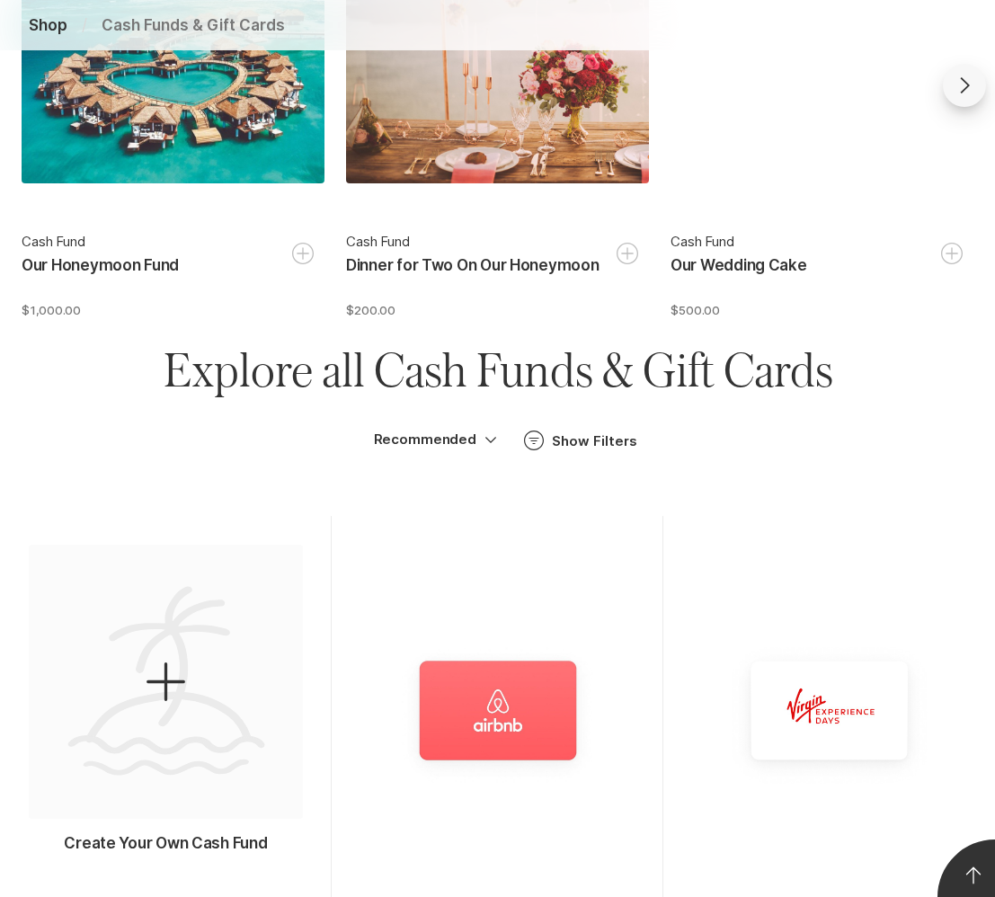
click at [172, 610] on div at bounding box center [166, 682] width 302 height 302
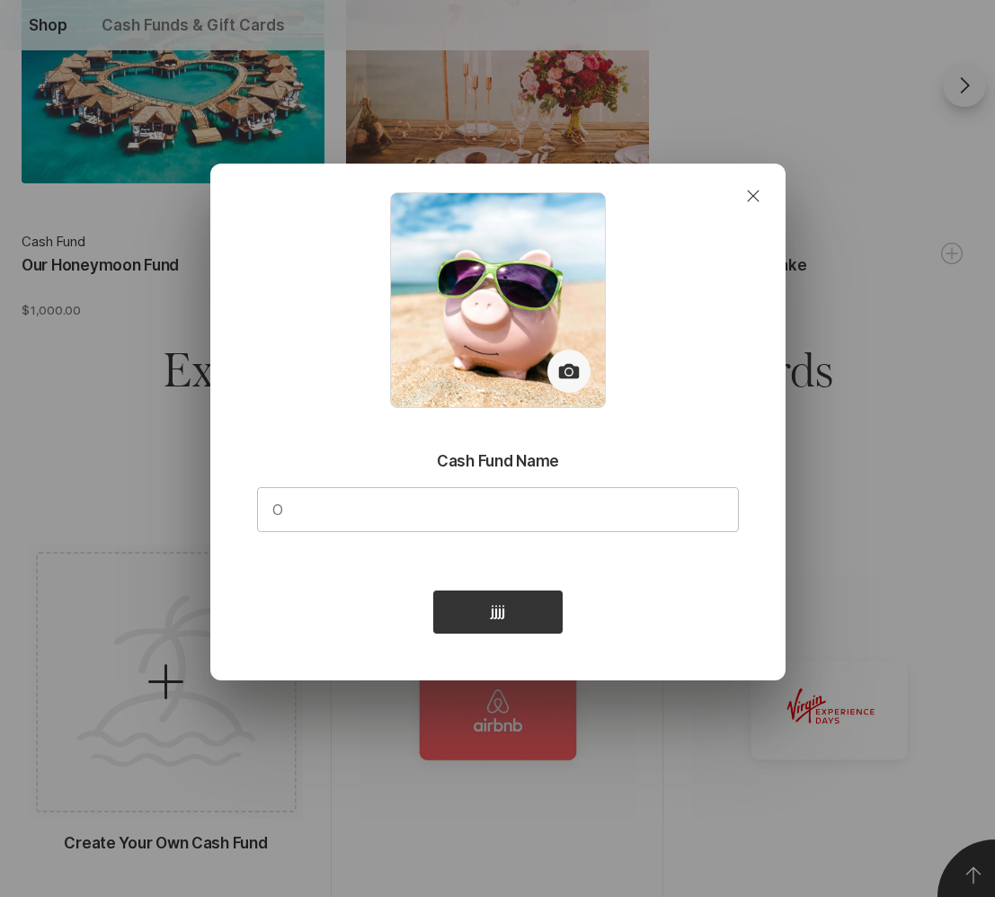
click at [528, 515] on input "text" at bounding box center [498, 508] width 480 height 43
type input "reshma"
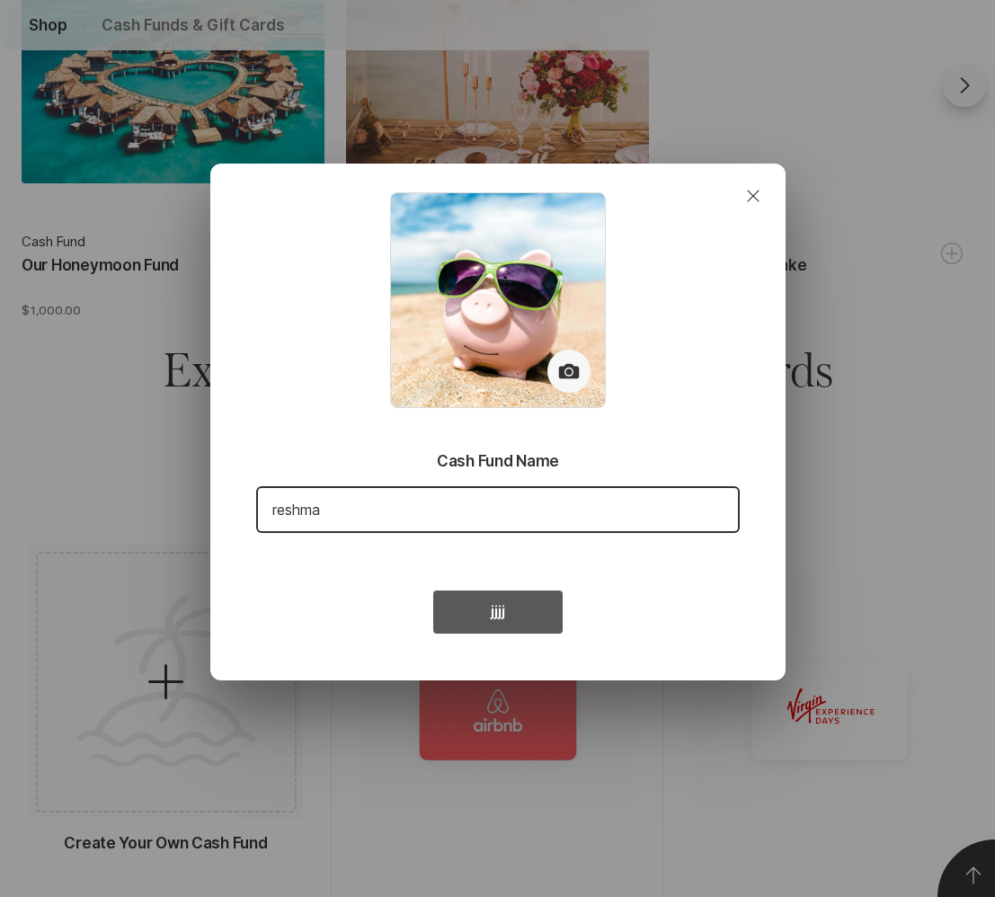
click at [506, 619] on button "jjjj" at bounding box center [497, 611] width 129 height 43
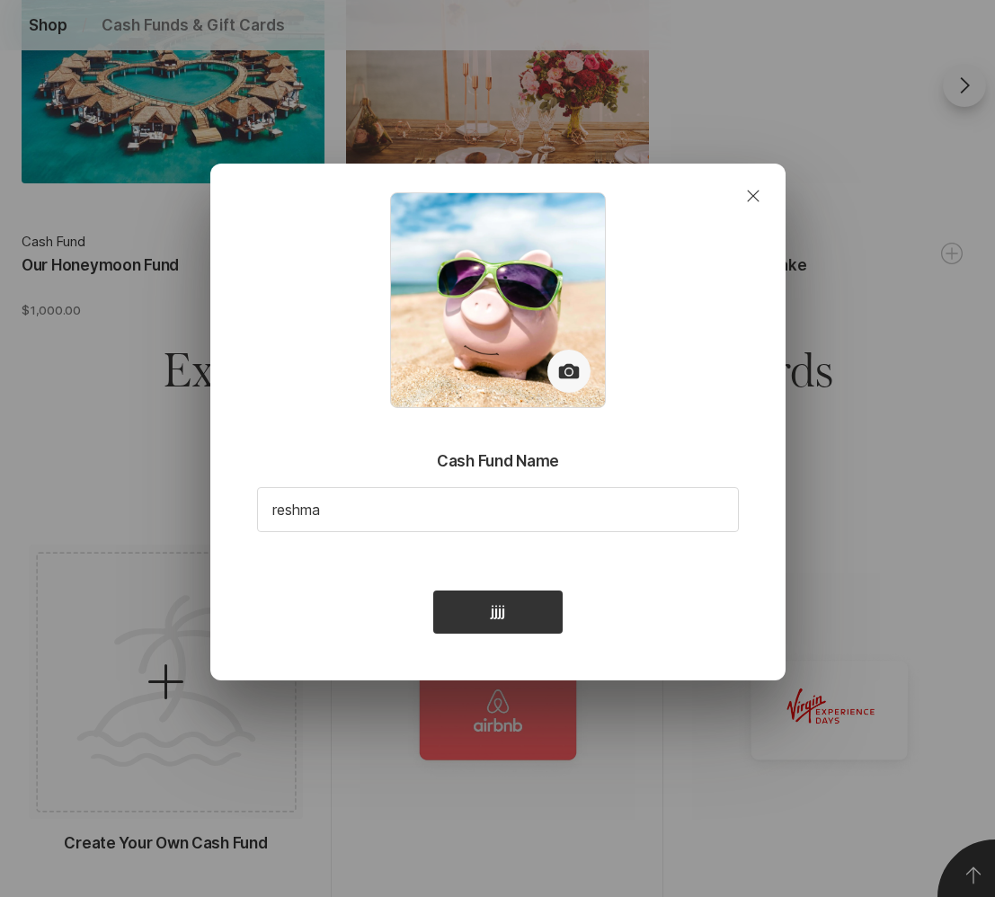
click at [758, 195] on icon "Close" at bounding box center [753, 196] width 22 height 22
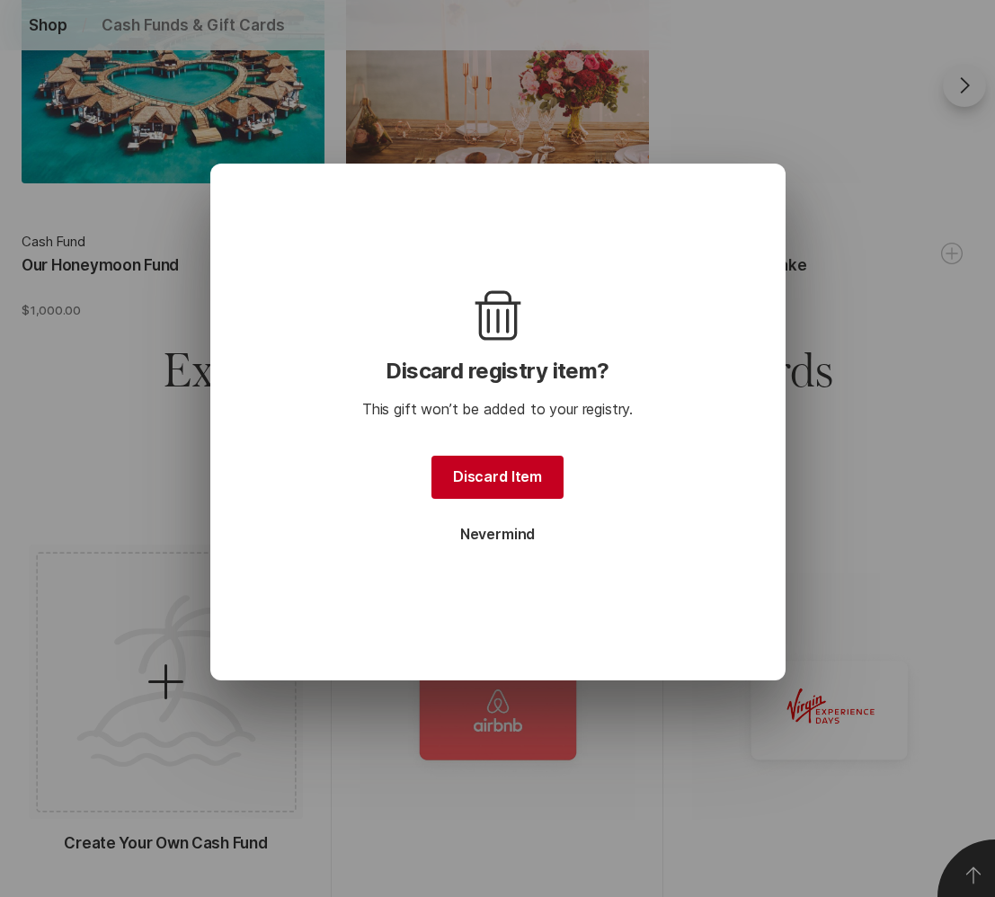
click at [758, 195] on div "Trash Discard registry item? This gift won’t be added to your registry. Discard…" at bounding box center [497, 422] width 575 height 517
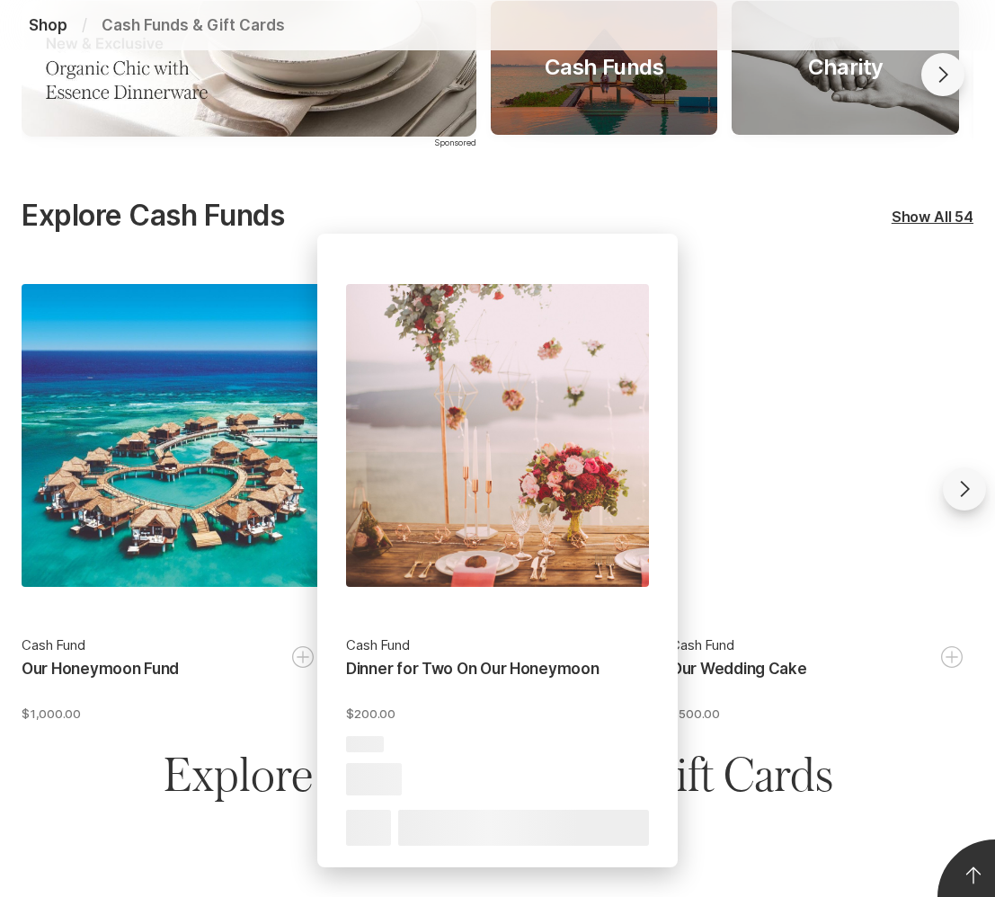
scroll to position [415, 0]
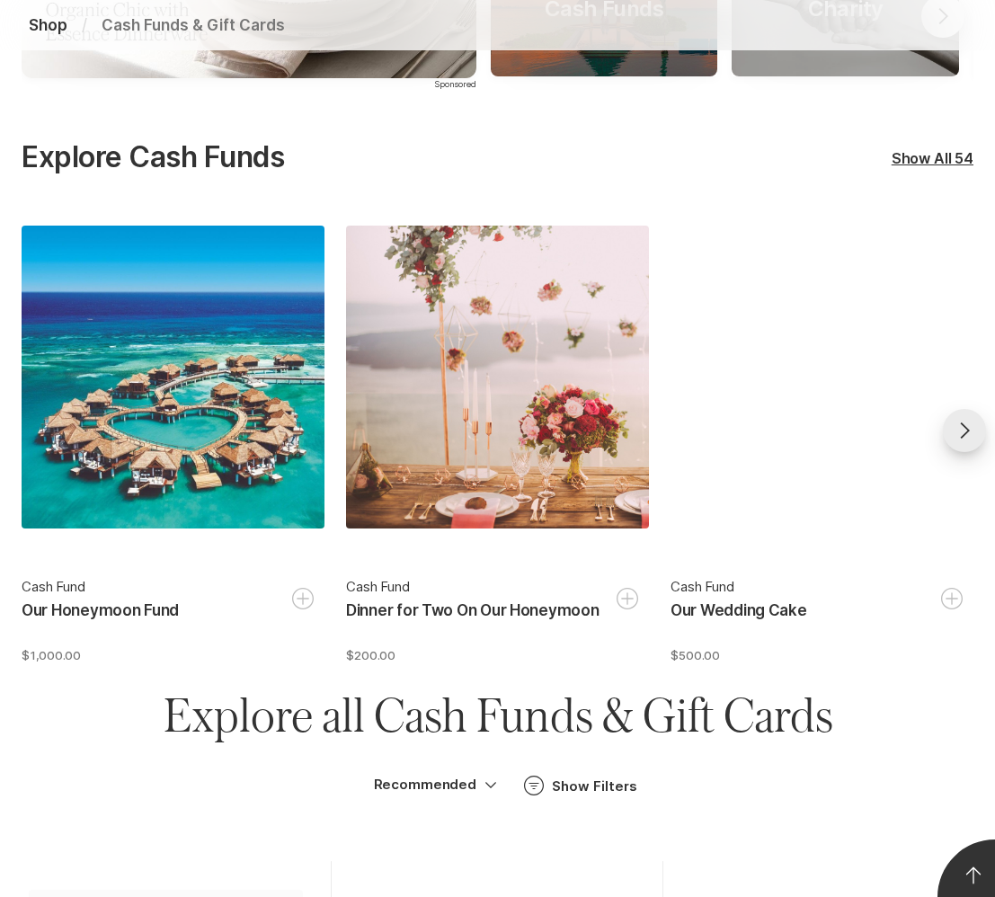
click at [964, 422] on icon "Go forward" at bounding box center [964, 431] width 22 height 22
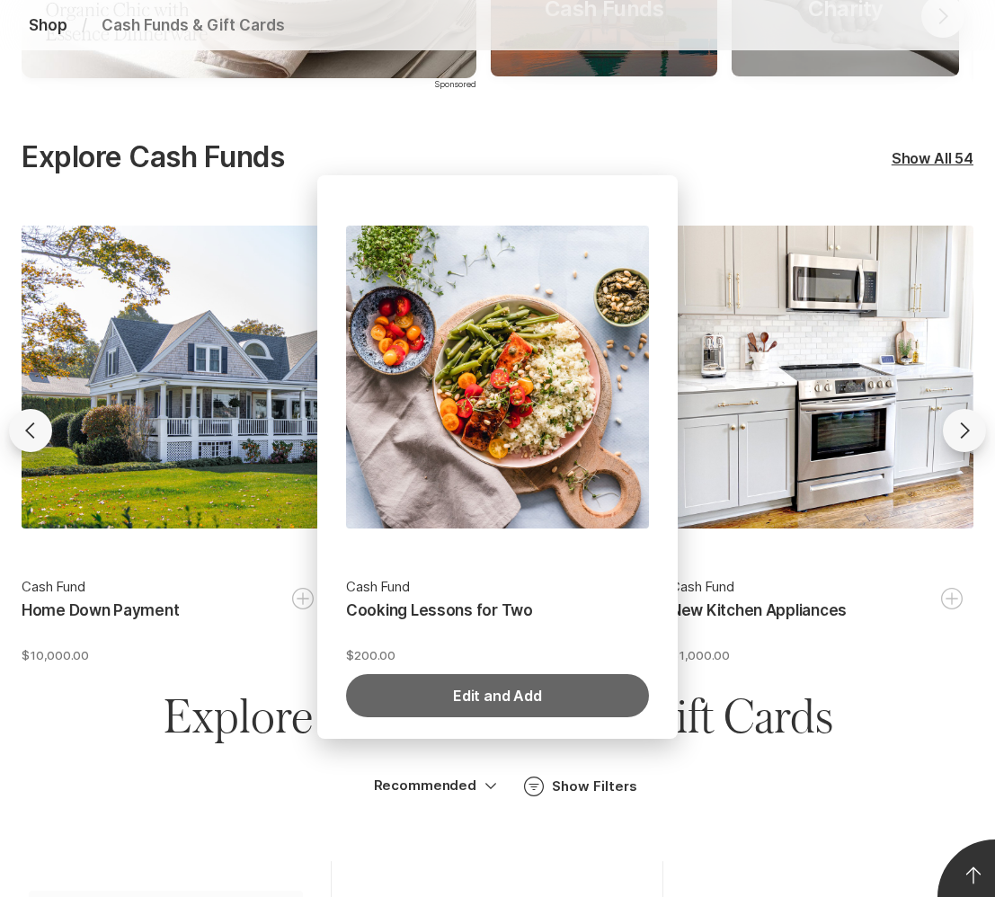
click at [497, 692] on button "Edit and Add" at bounding box center [497, 695] width 303 height 43
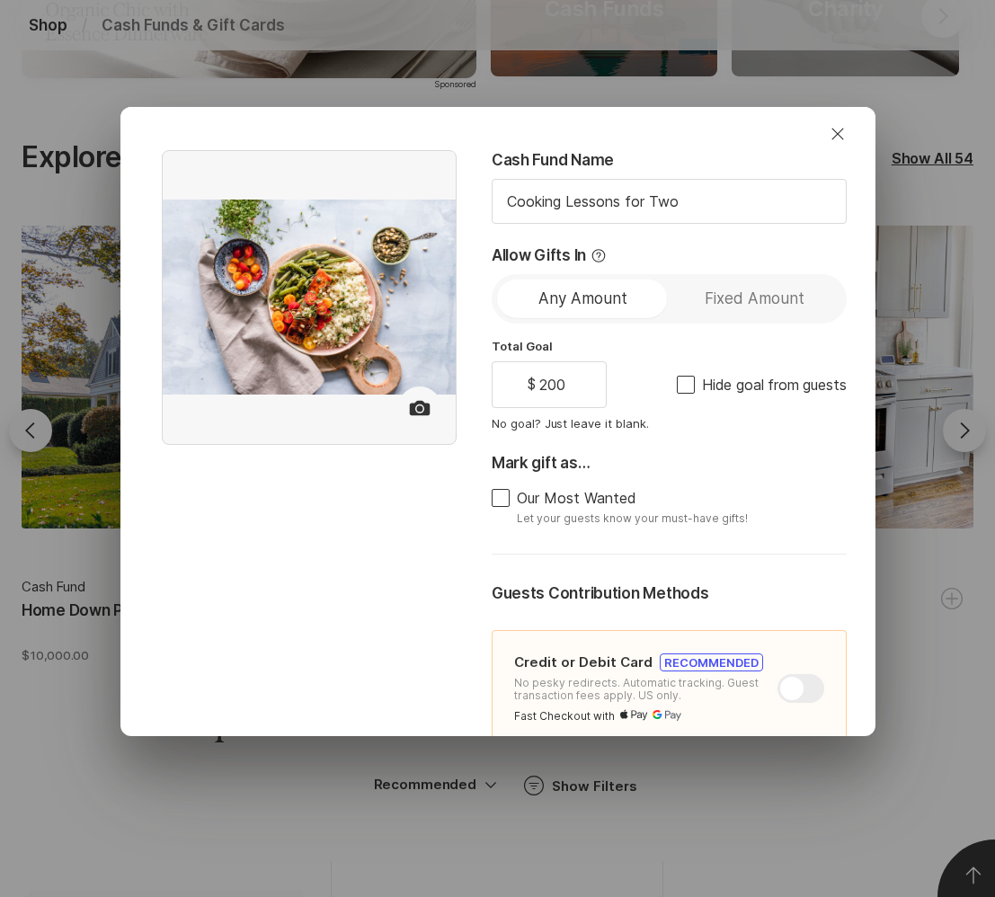
type textarea "x"
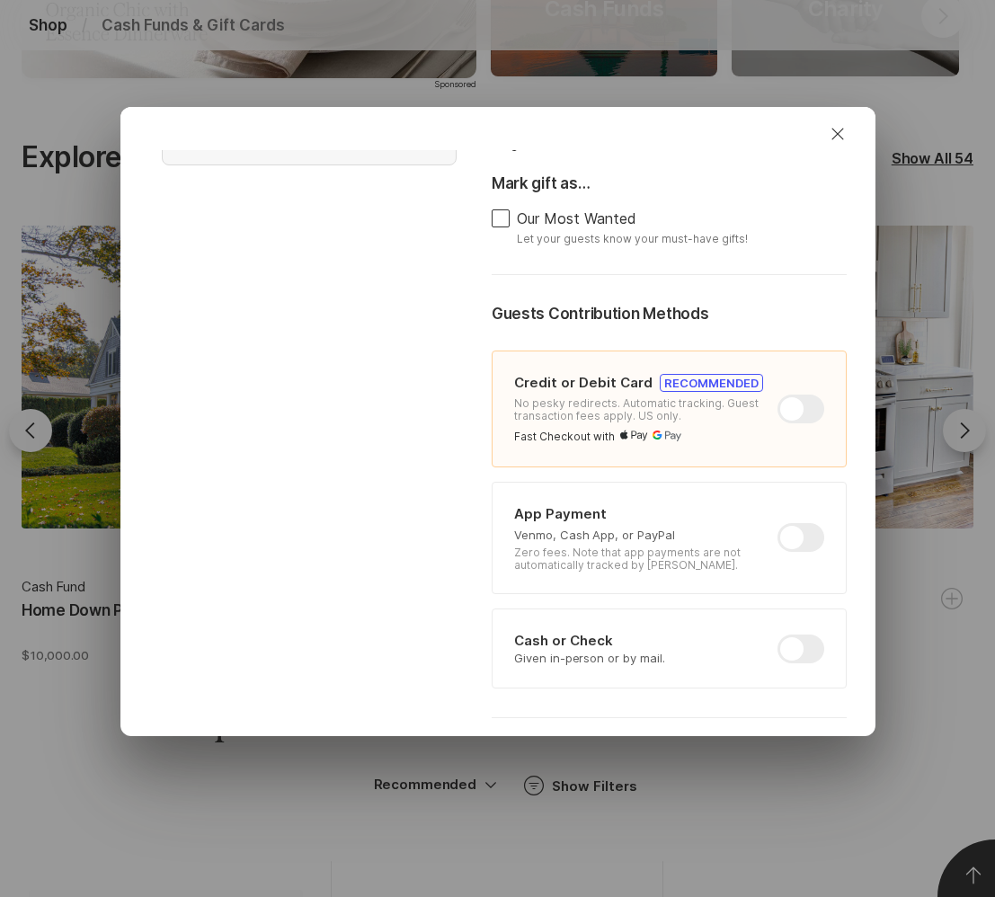
scroll to position [284, 0]
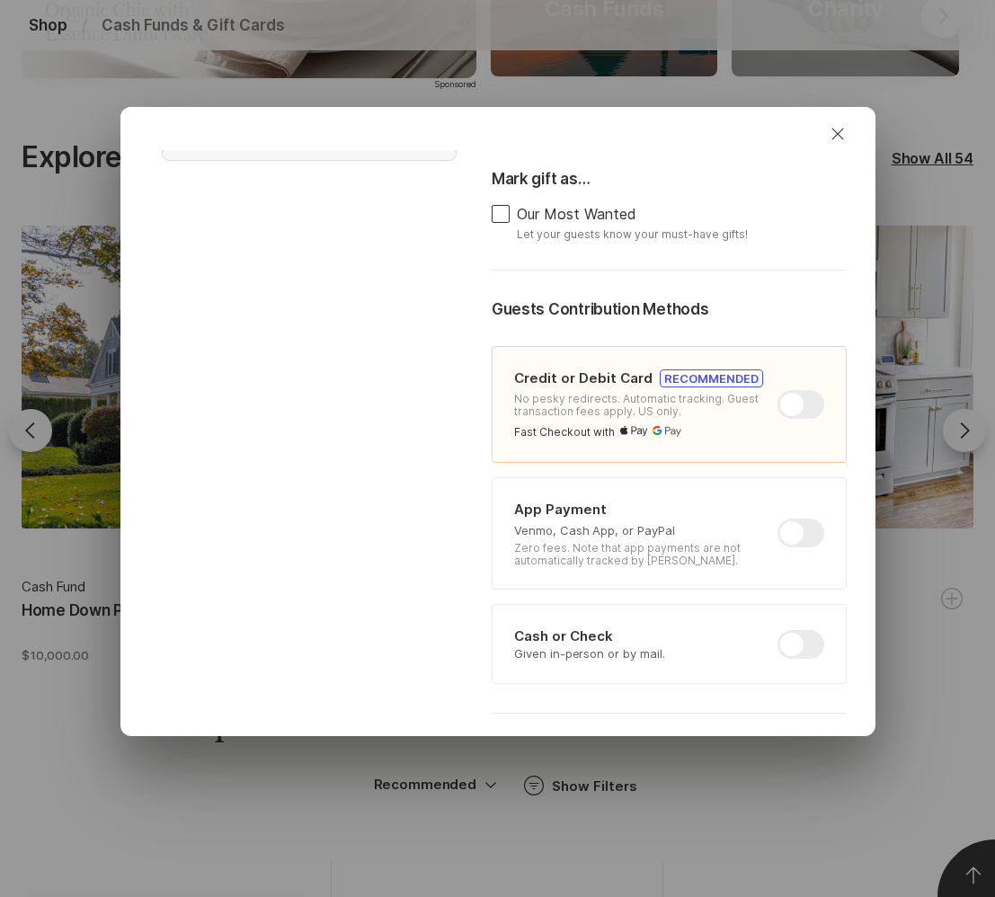
click at [788, 534] on div at bounding box center [800, 532] width 47 height 29
click at [778, 519] on input "checkbox" at bounding box center [777, 518] width 1 height 1
checkbox input "true"
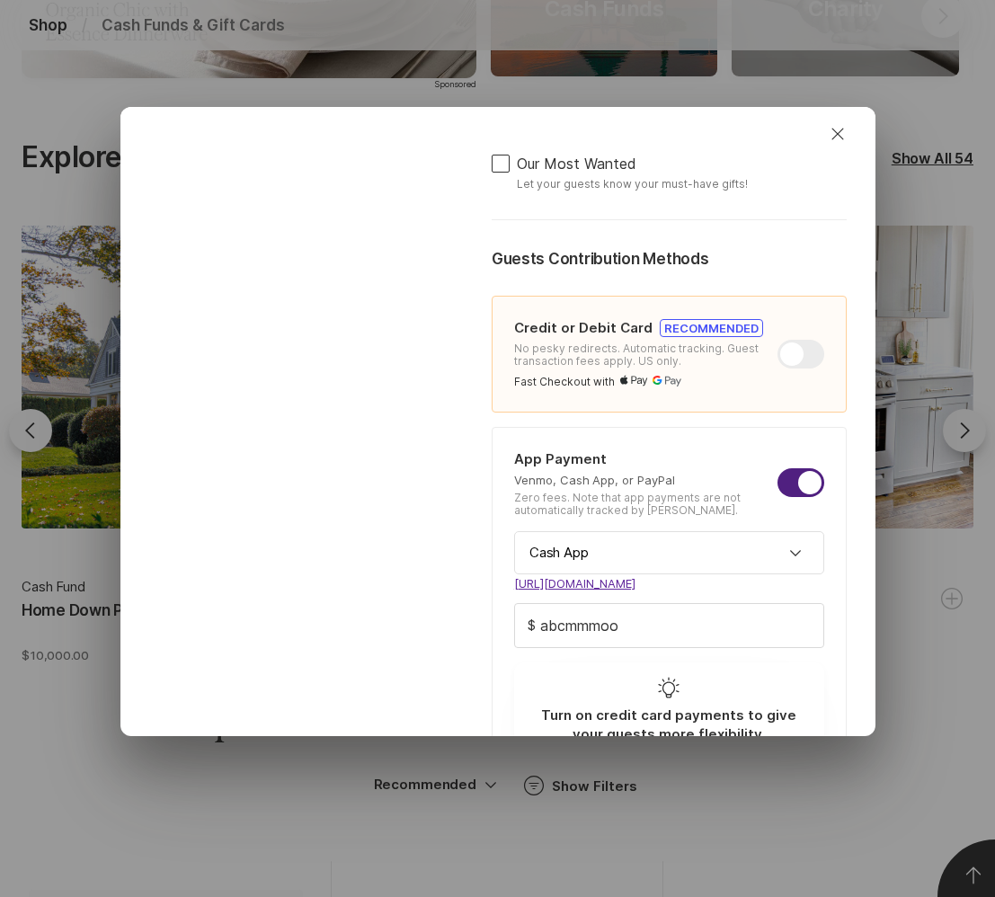
scroll to position [339, 0]
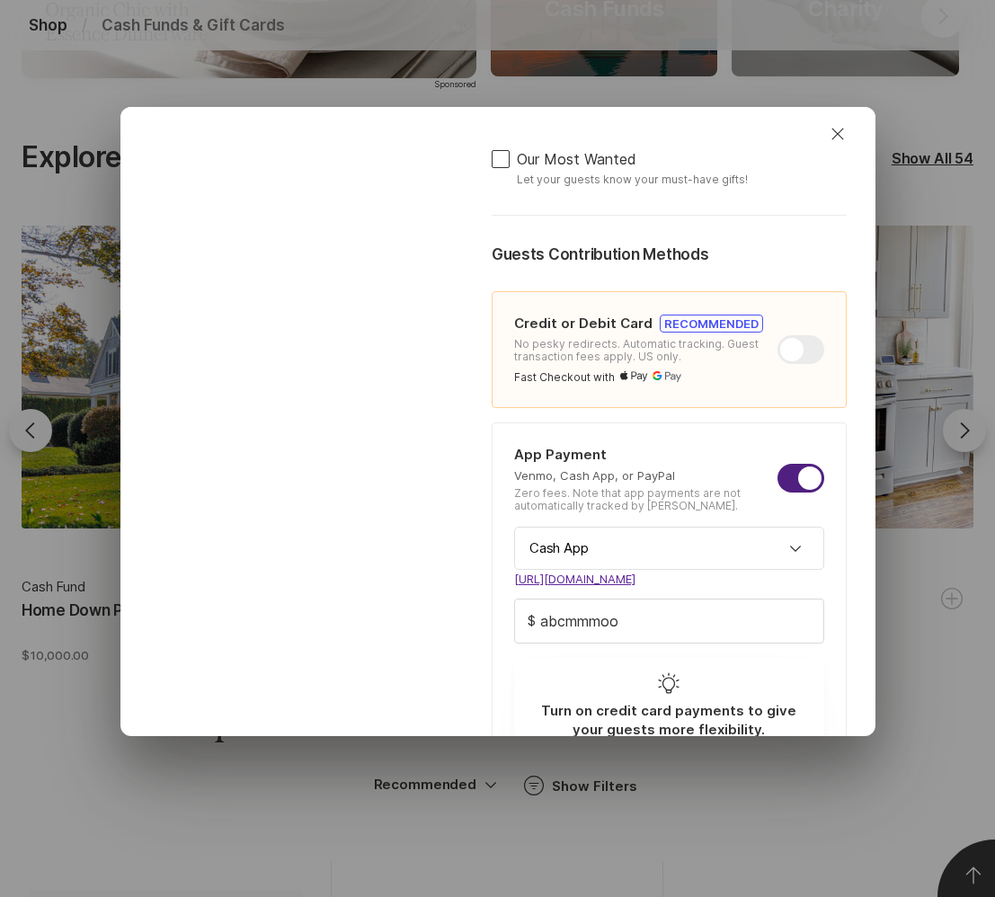
click at [788, 534] on span at bounding box center [795, 548] width 58 height 43
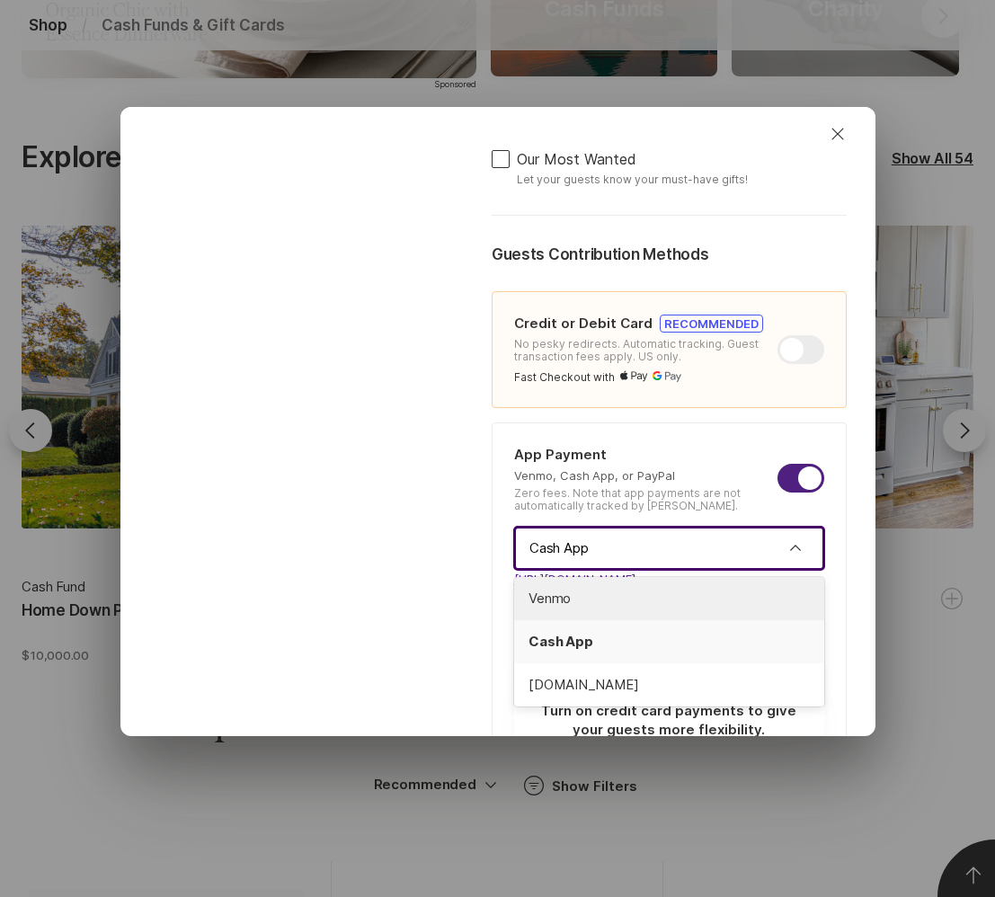
click at [723, 610] on li "Venmo" at bounding box center [669, 598] width 310 height 43
type textarea "x"
type input "Venmo"
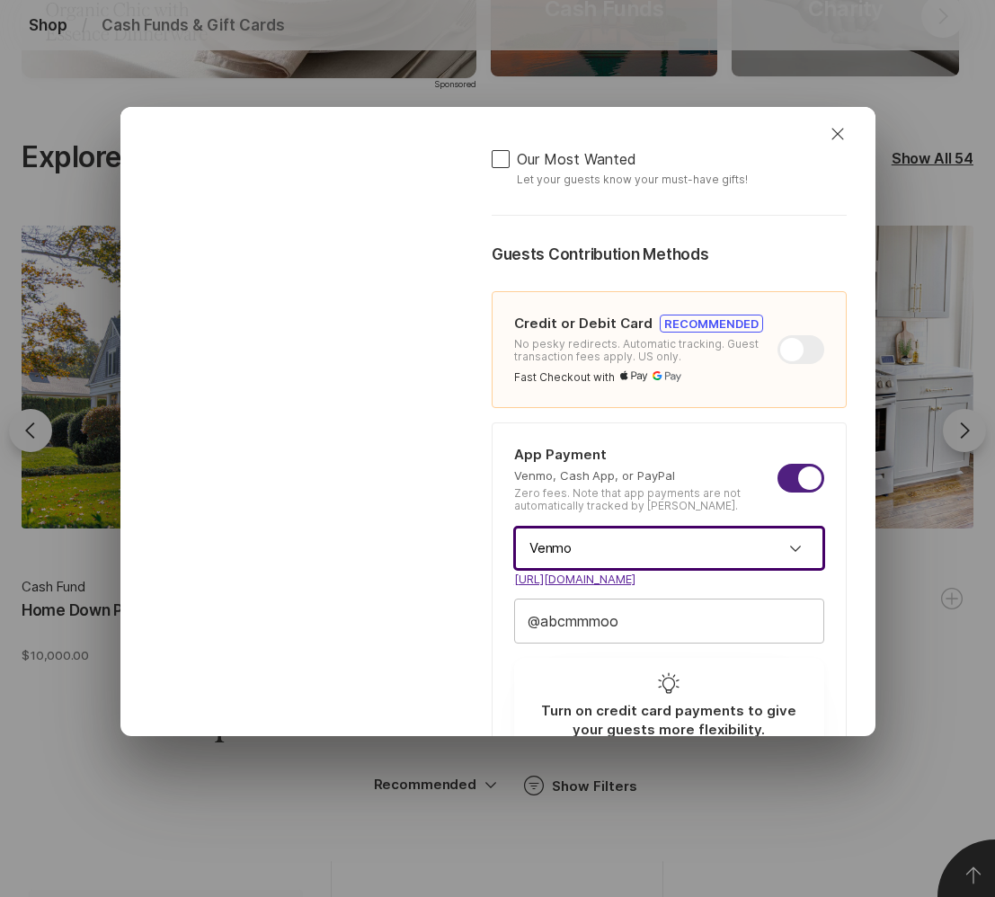
click at [717, 616] on input "abcmmmoo" at bounding box center [669, 620] width 308 height 43
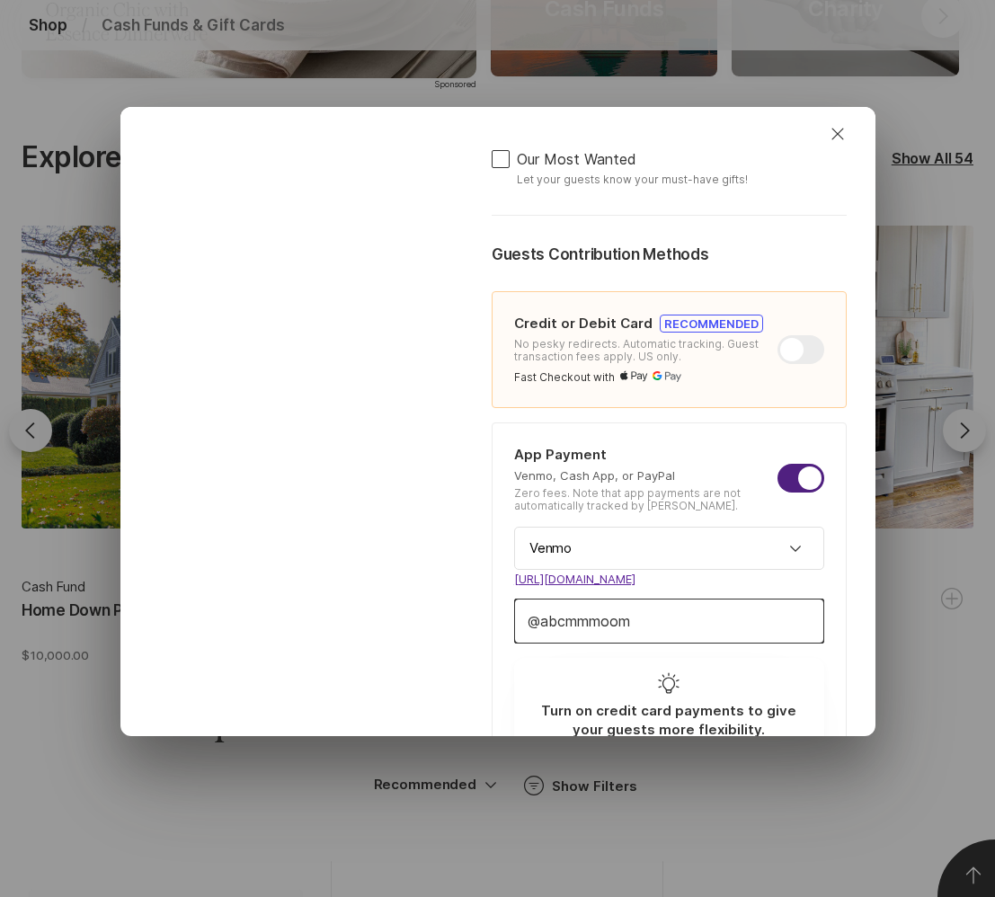
type input "abcmmmoomm"
type textarea "x"
type input "abcmmmoomm"
click at [720, 541] on input "Venmo" at bounding box center [669, 548] width 310 height 43
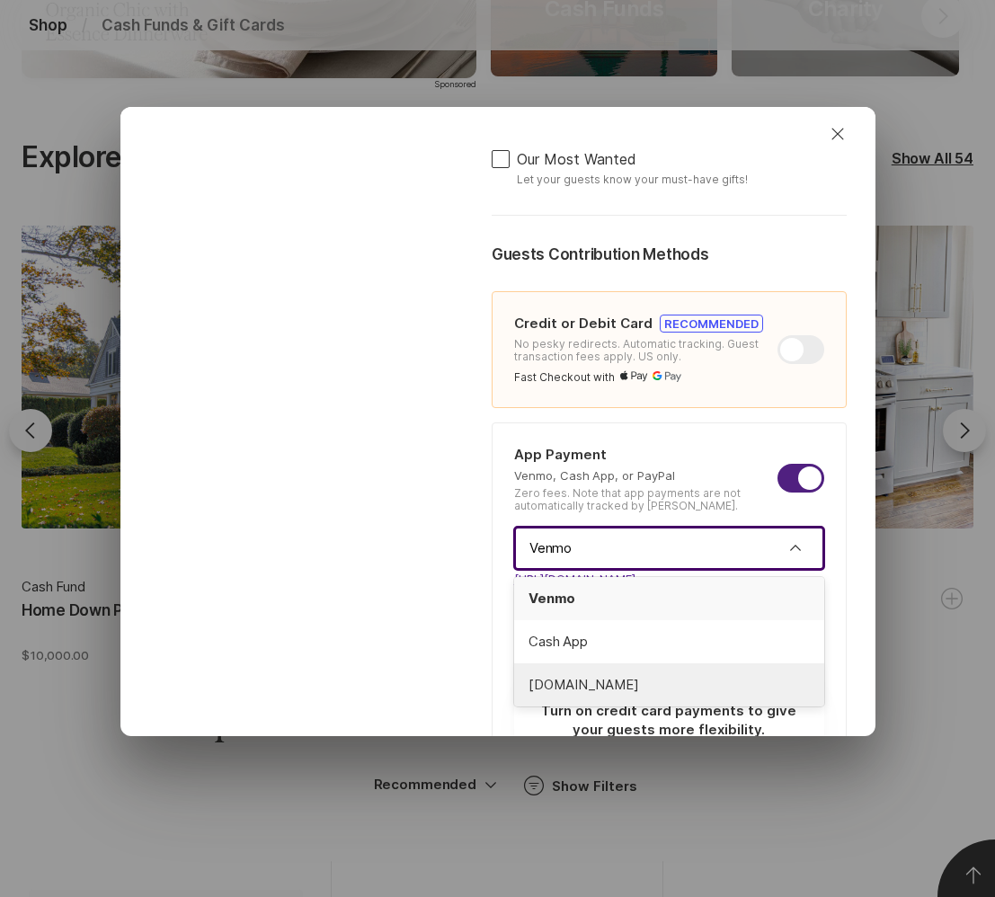
click at [654, 683] on span "[DOMAIN_NAME]" at bounding box center [668, 685] width 281 height 21
type textarea "x"
type input "[DOMAIN_NAME]"
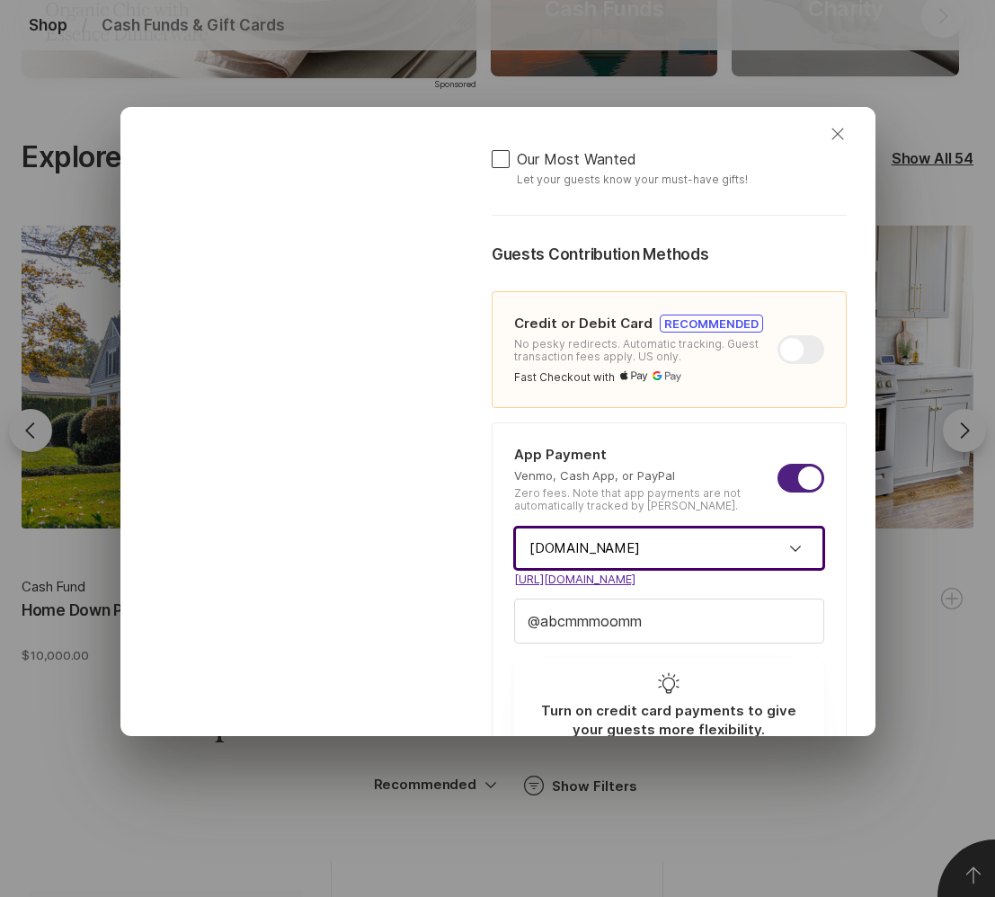
click at [836, 136] on icon "Close" at bounding box center [838, 134] width 22 height 22
type textarea "x"
checkbox input "false"
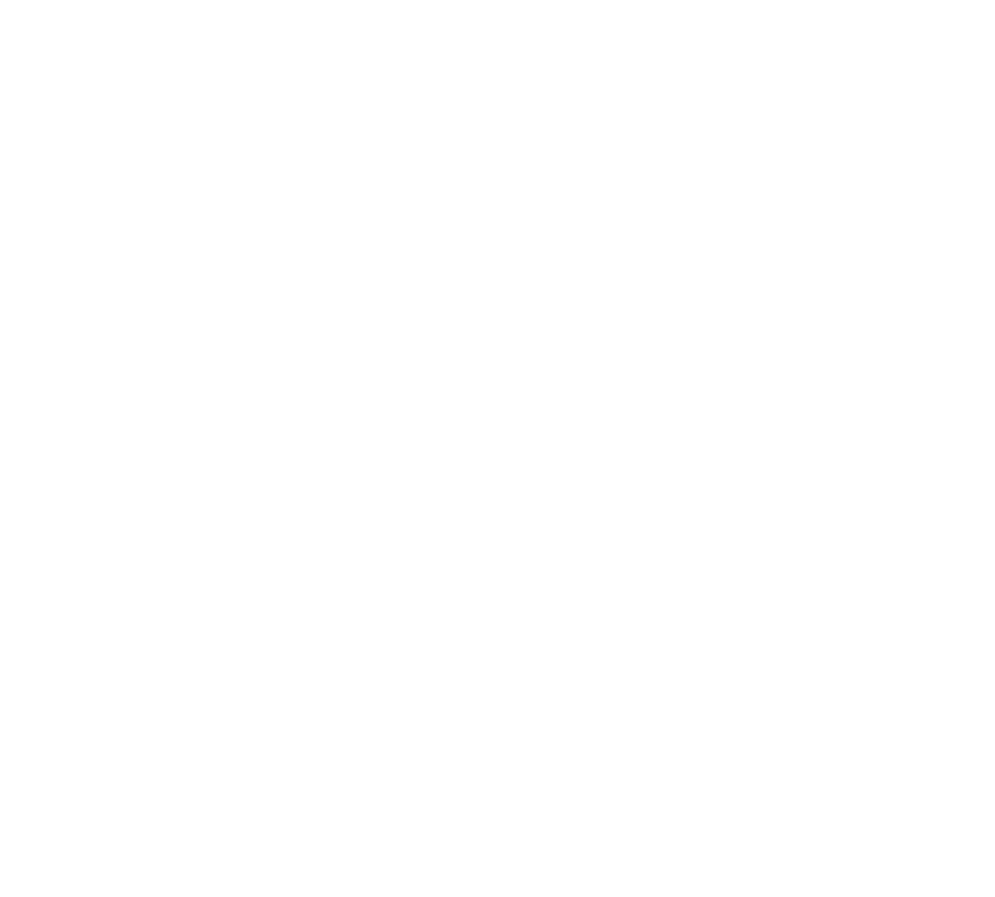
scroll to position [0, 0]
